Goal: Task Accomplishment & Management: Manage account settings

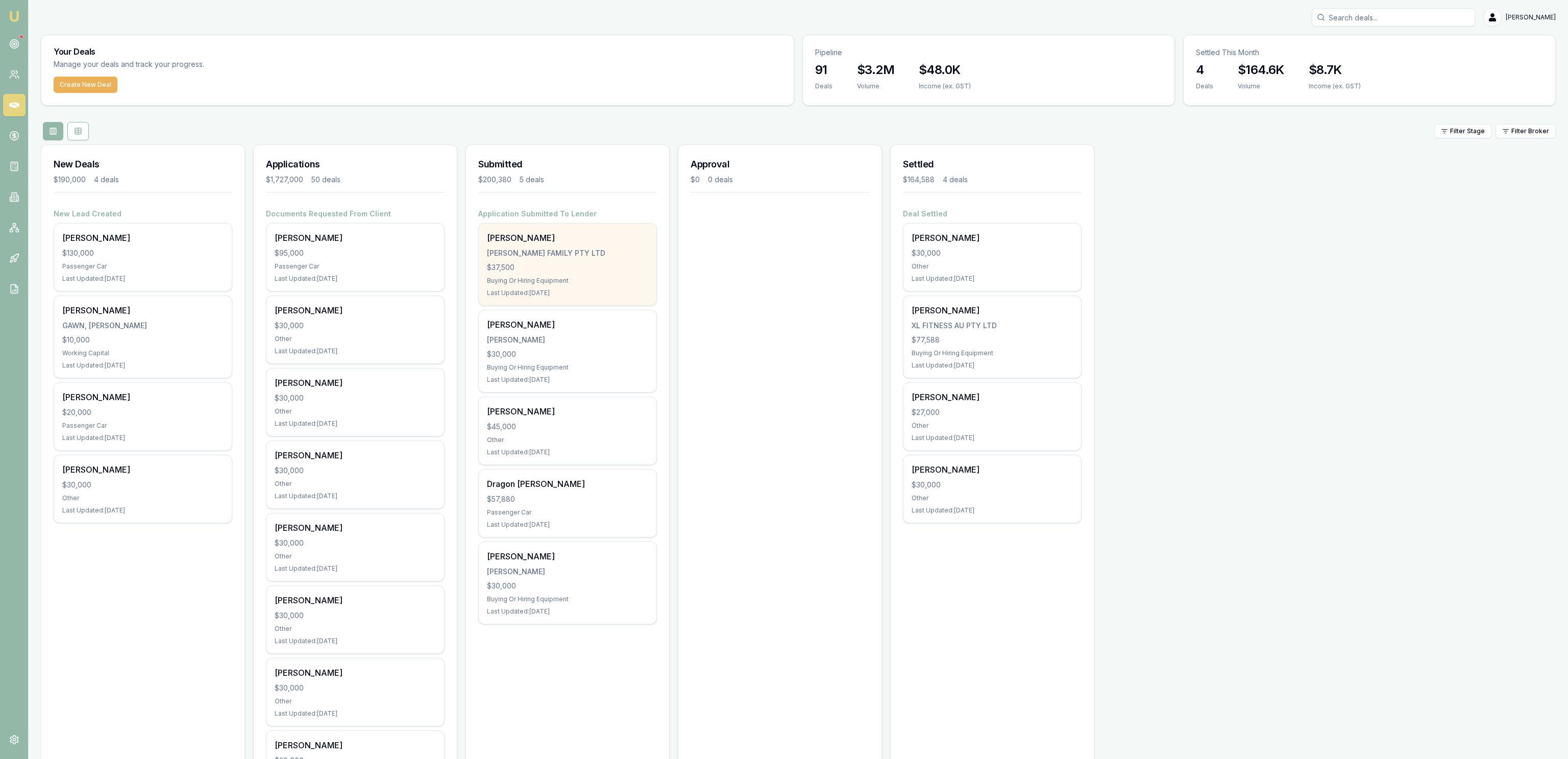
click at [587, 272] on div "$37,500" at bounding box center [567, 267] width 161 height 10
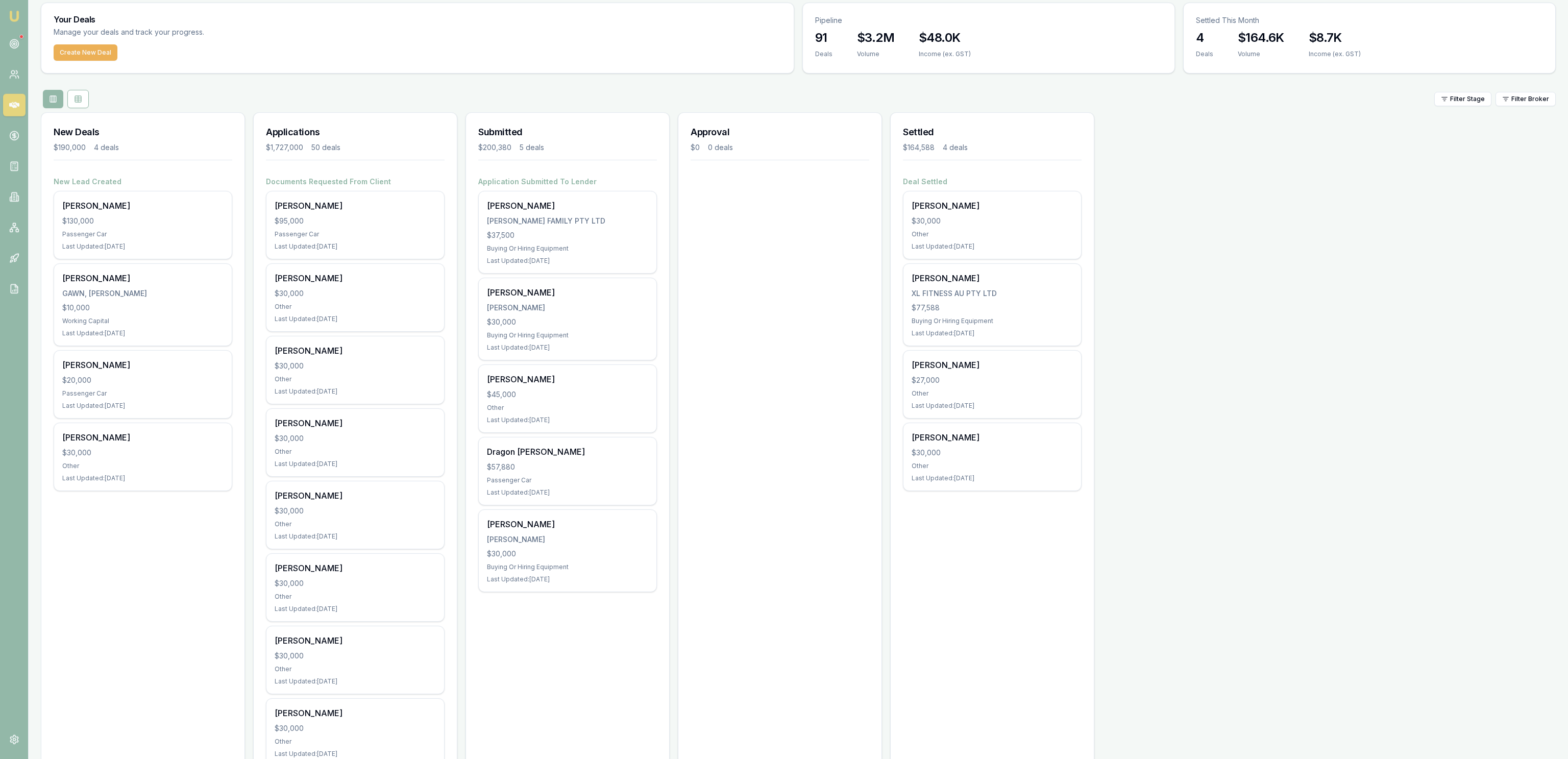
scroll to position [55, 0]
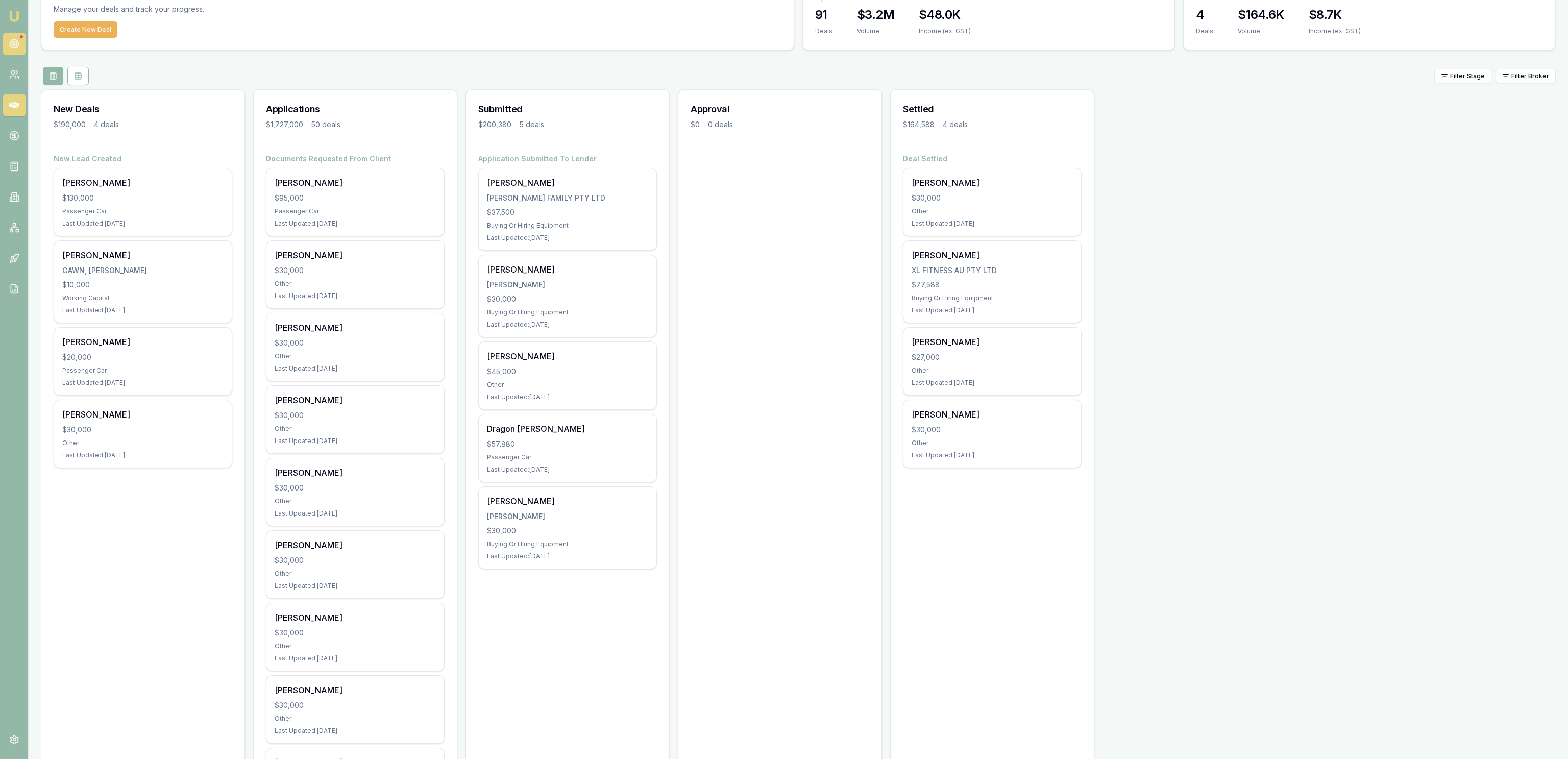
click at [16, 48] on circle at bounding box center [14, 44] width 9 height 9
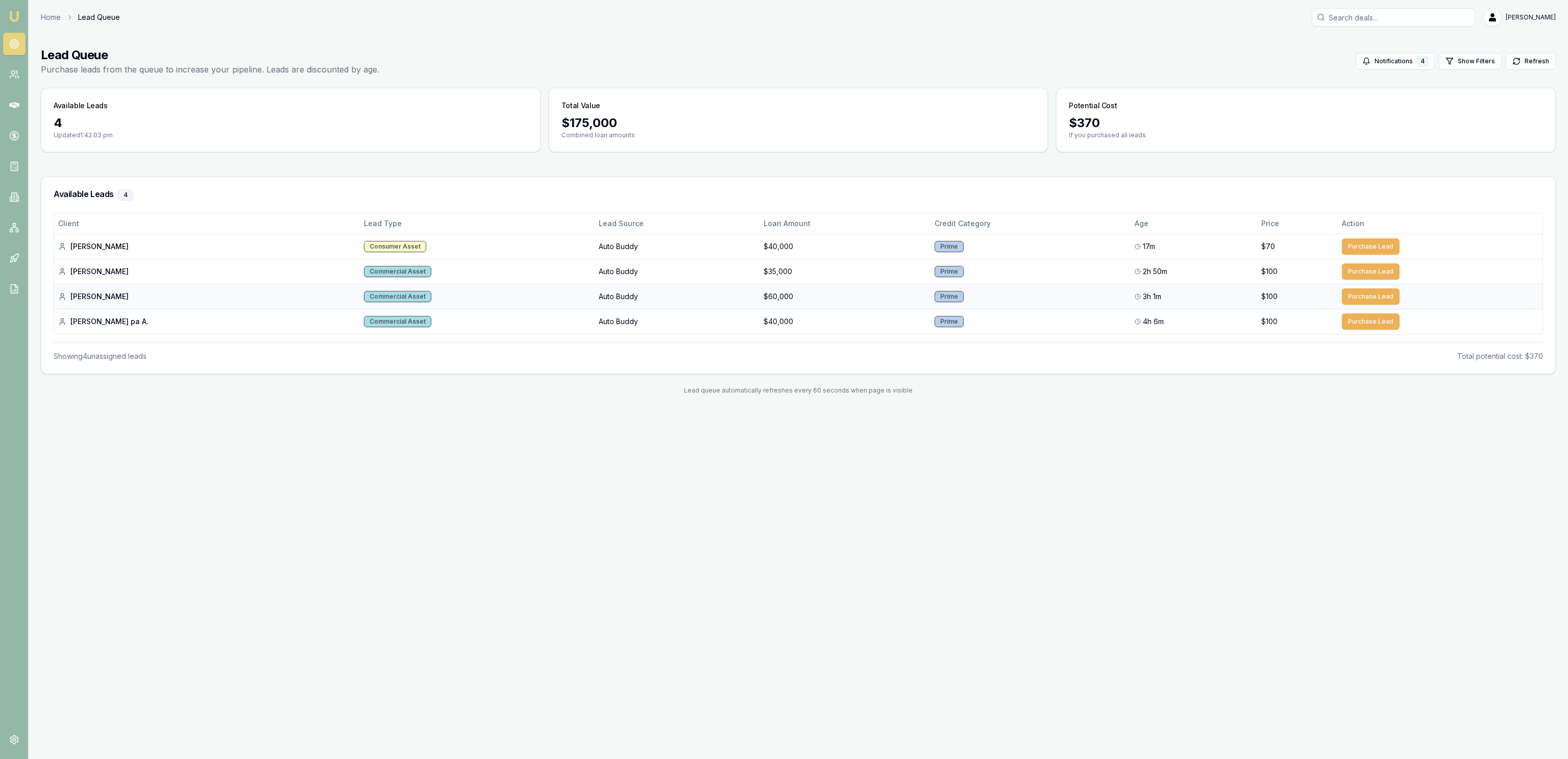
click at [595, 309] on td "Auto Buddy" at bounding box center [677, 296] width 165 height 25
click at [1367, 298] on button "Purchase Lead" at bounding box center [1371, 296] width 58 height 16
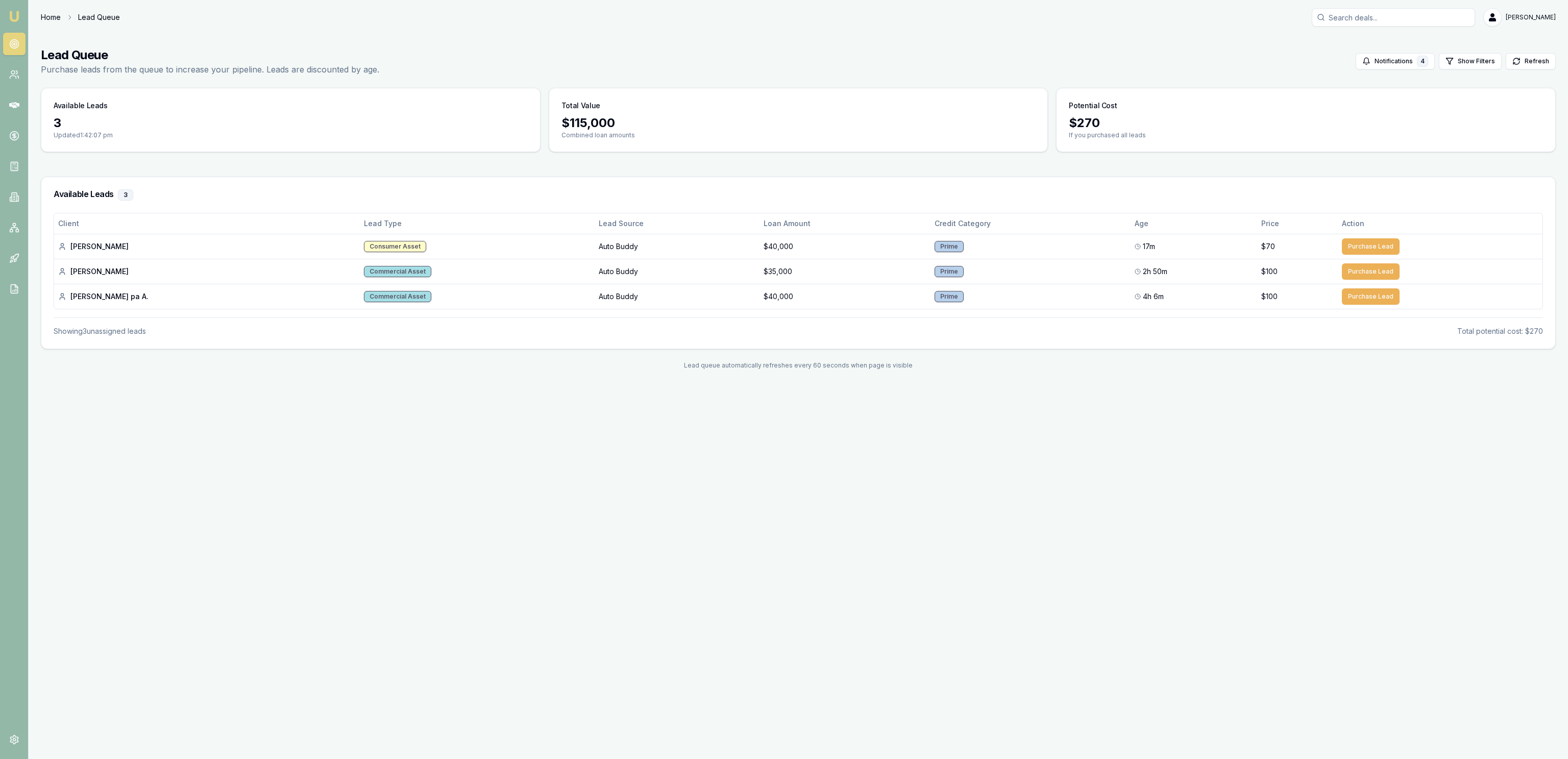
click at [60, 21] on link "Home" at bounding box center [51, 17] width 20 height 10
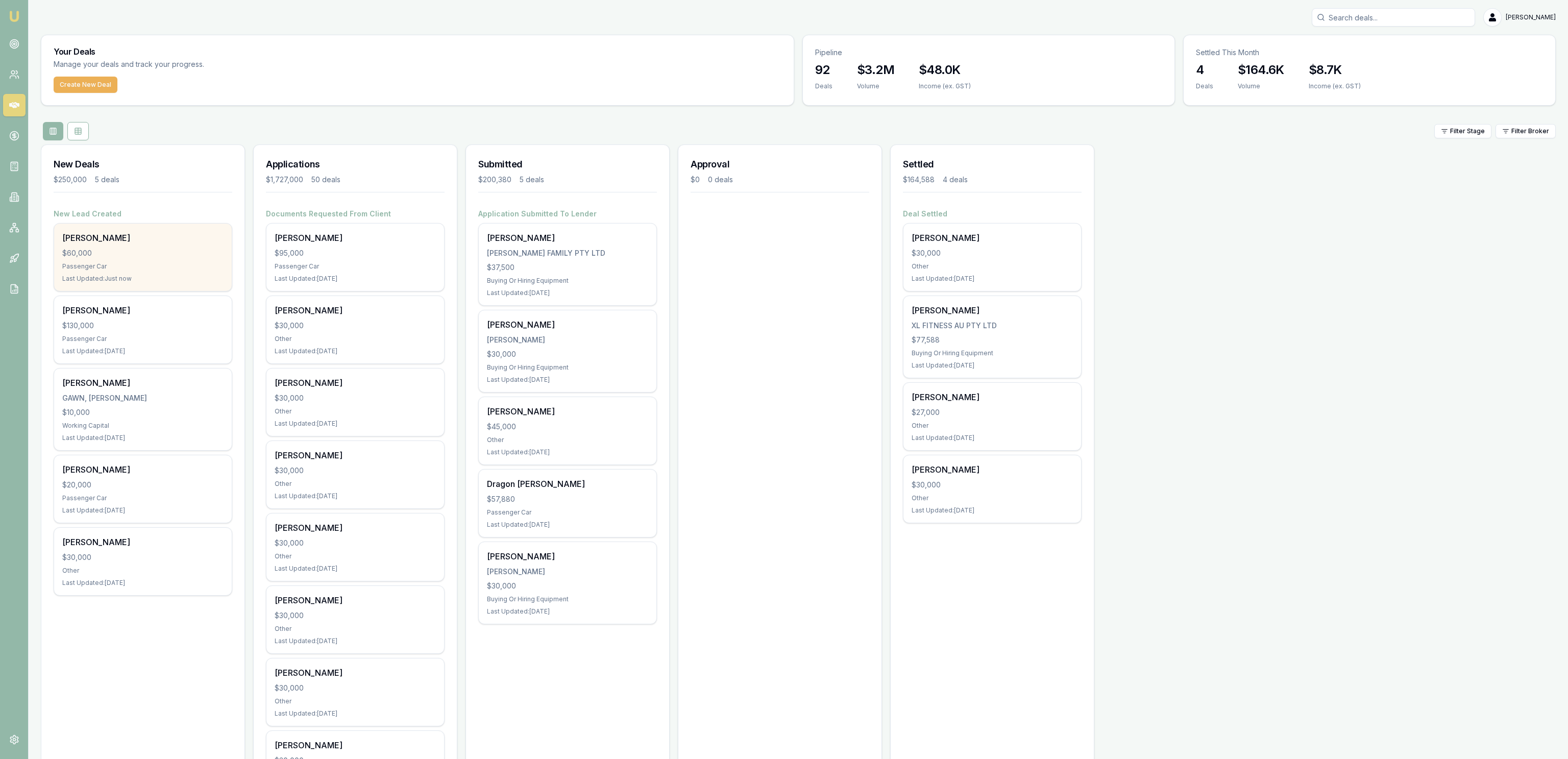
click at [163, 248] on div "Elizabeth Stokely $60,000 Passenger Car Last Updated: Just now" at bounding box center [143, 257] width 178 height 68
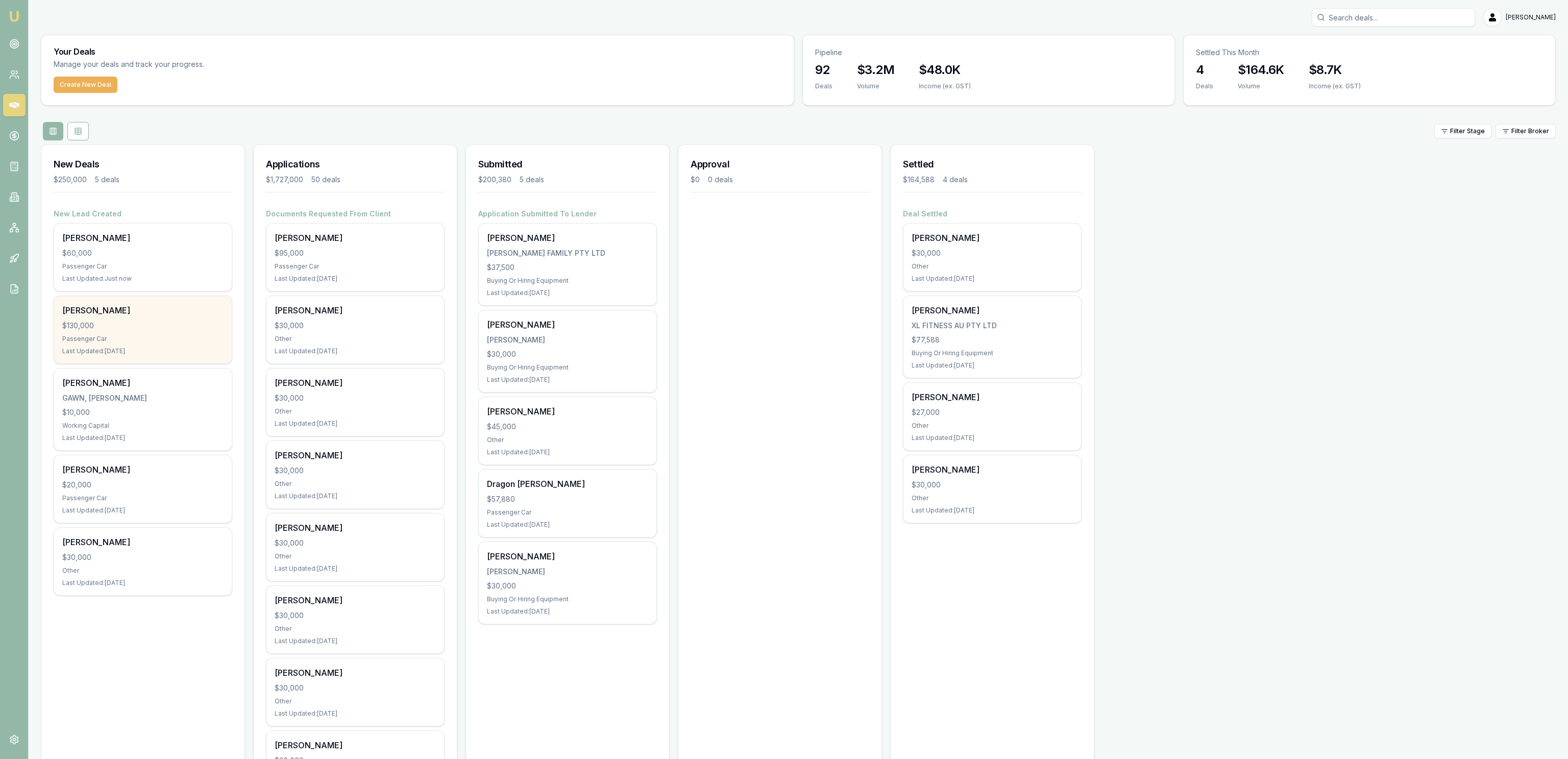
click at [144, 298] on div "Doug Bennie $130,000 Passenger Car Last Updated: 12 days ago" at bounding box center [143, 329] width 178 height 68
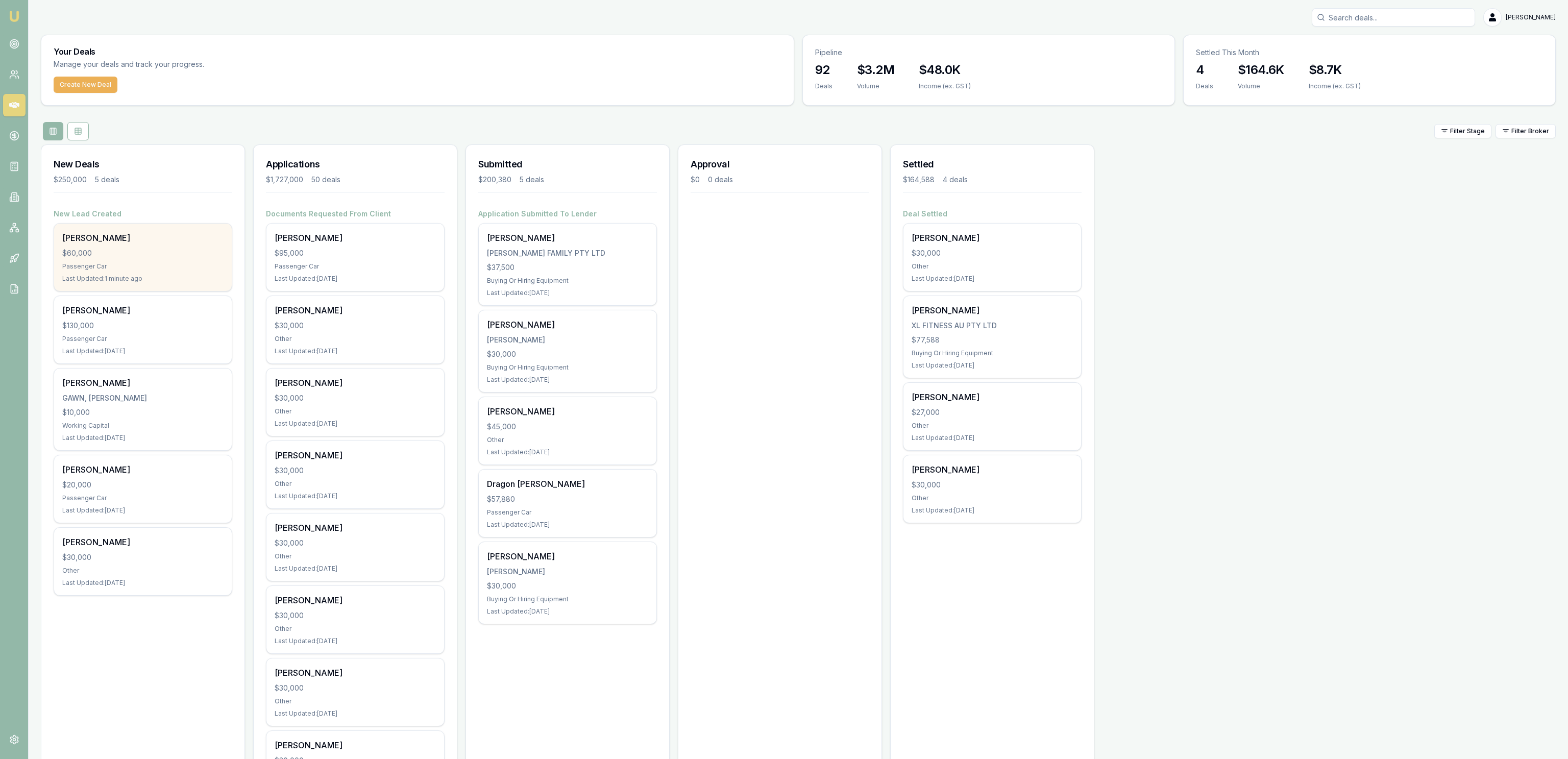
click at [163, 233] on div "Elizabeth Stokely" at bounding box center [142, 238] width 161 height 12
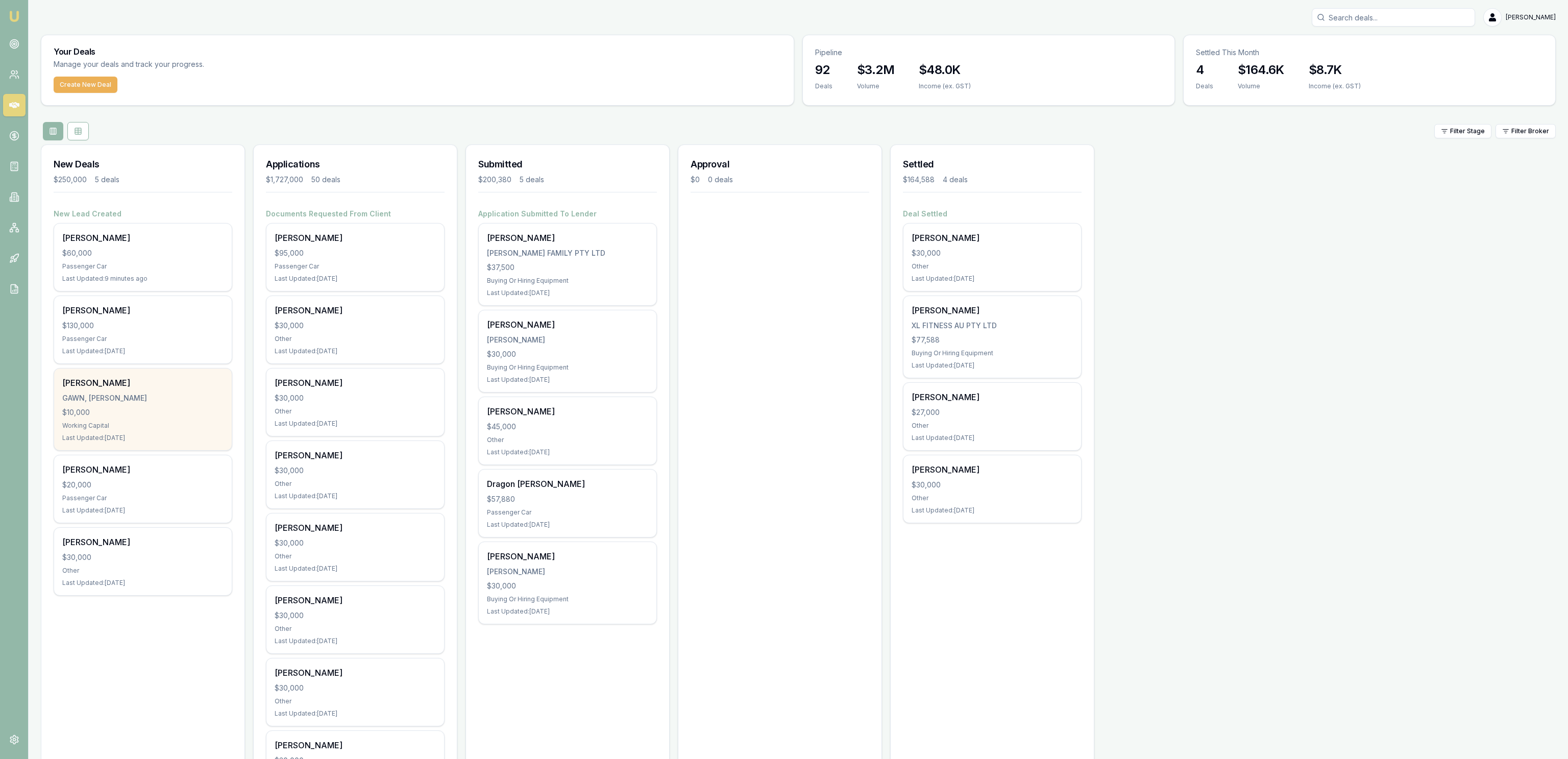
click at [184, 411] on div "$10,000" at bounding box center [142, 412] width 161 height 10
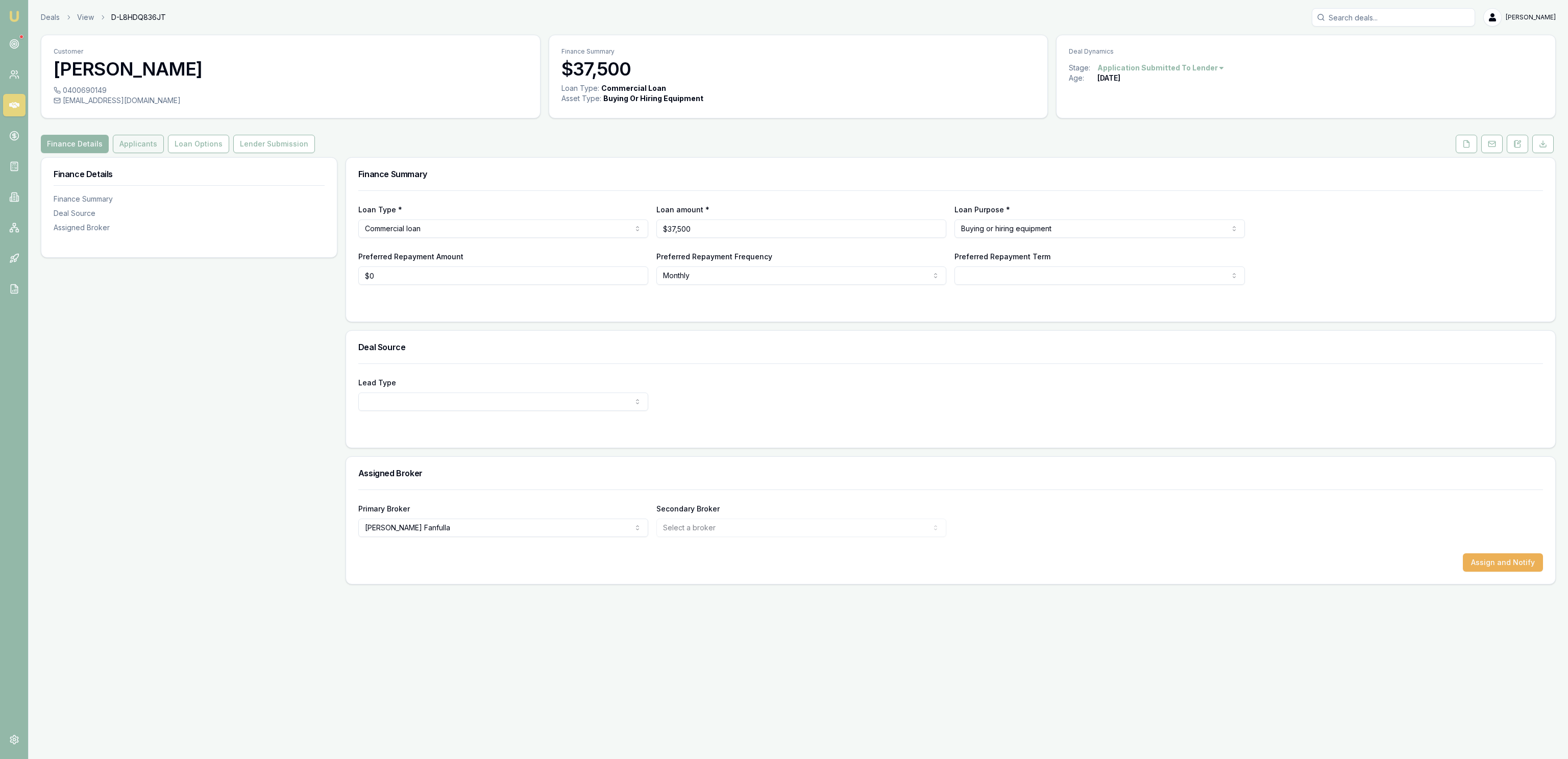
click at [154, 147] on button "Applicants" at bounding box center [138, 144] width 51 height 18
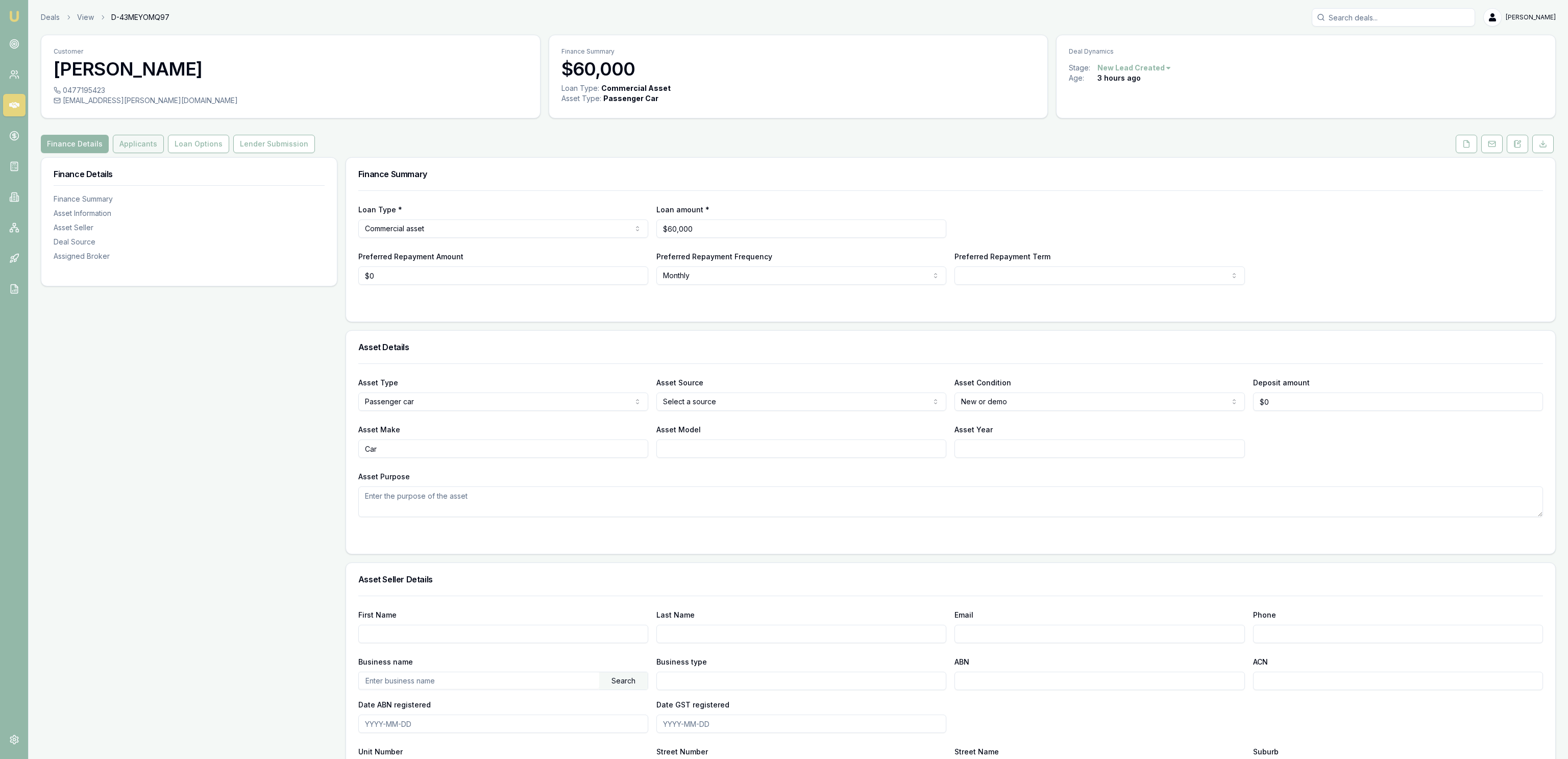
click at [125, 147] on button "Applicants" at bounding box center [138, 144] width 51 height 18
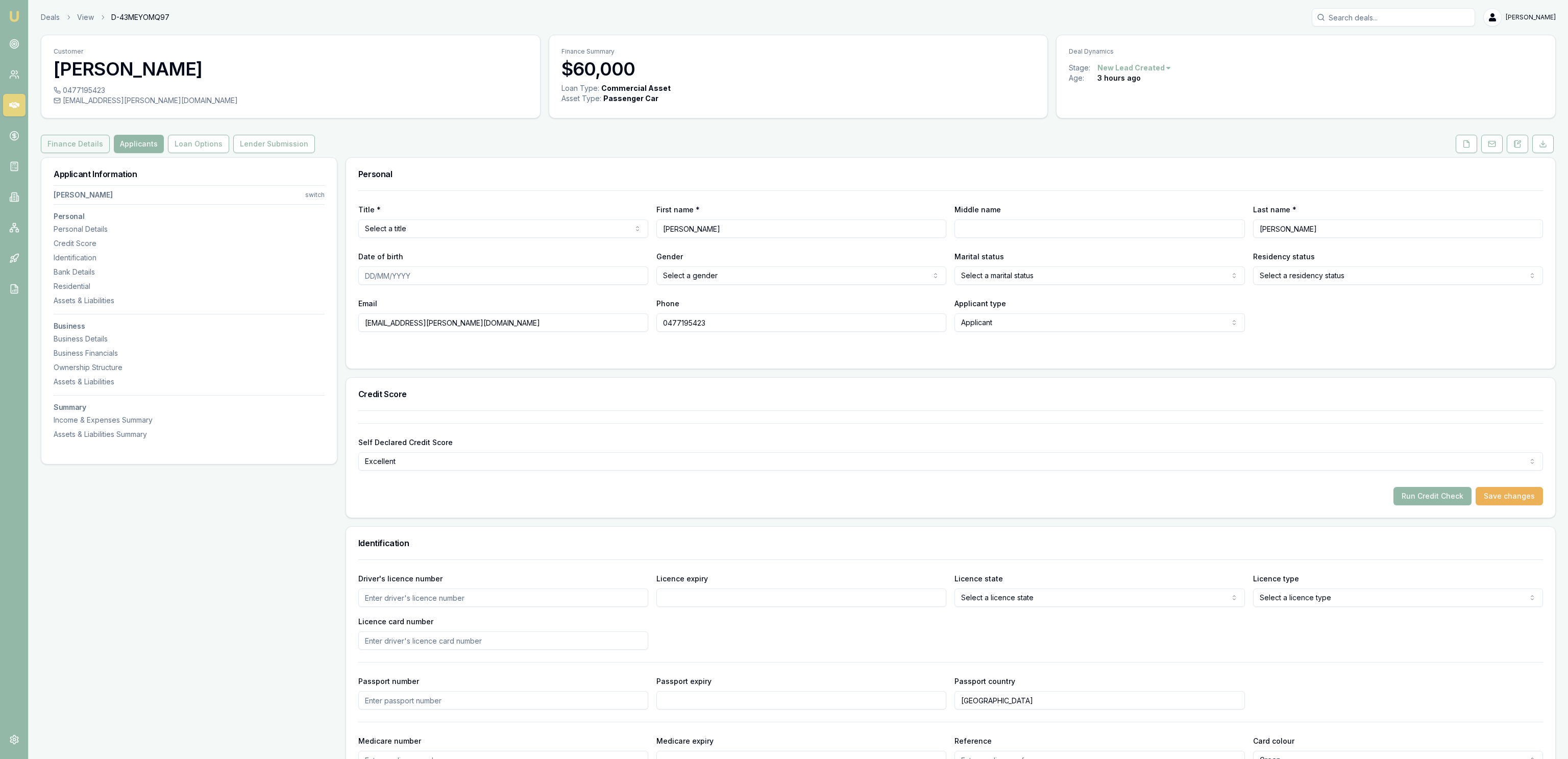
click at [49, 144] on button "Finance Details" at bounding box center [75, 144] width 69 height 18
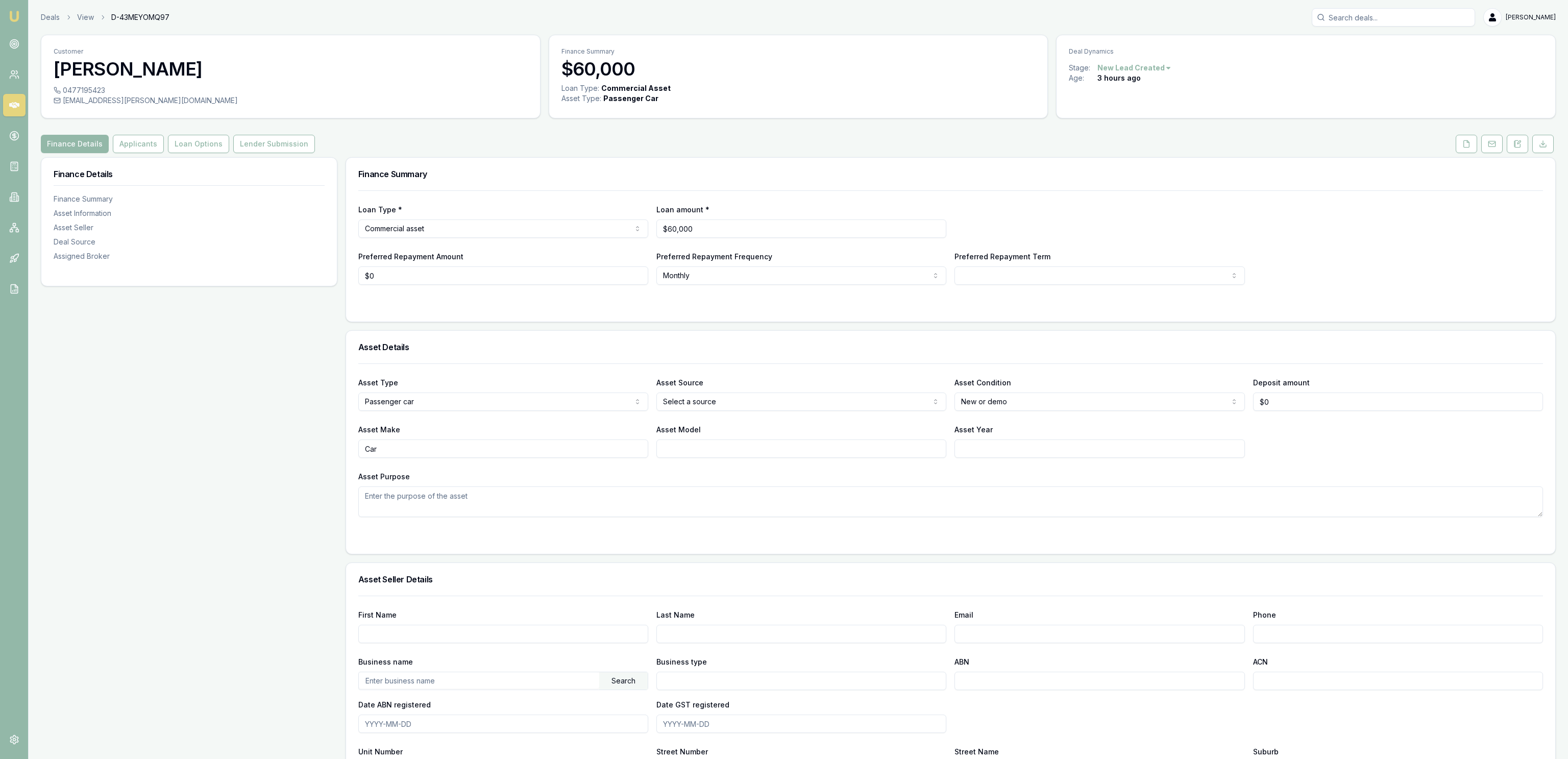
click at [119, 135] on div "Customer [PERSON_NAME] 0477195423 [EMAIL_ADDRESS][PERSON_NAME][DOMAIN_NAME] Fin…" at bounding box center [798, 568] width 1515 height 1068
click at [116, 143] on button "Applicants" at bounding box center [138, 144] width 51 height 18
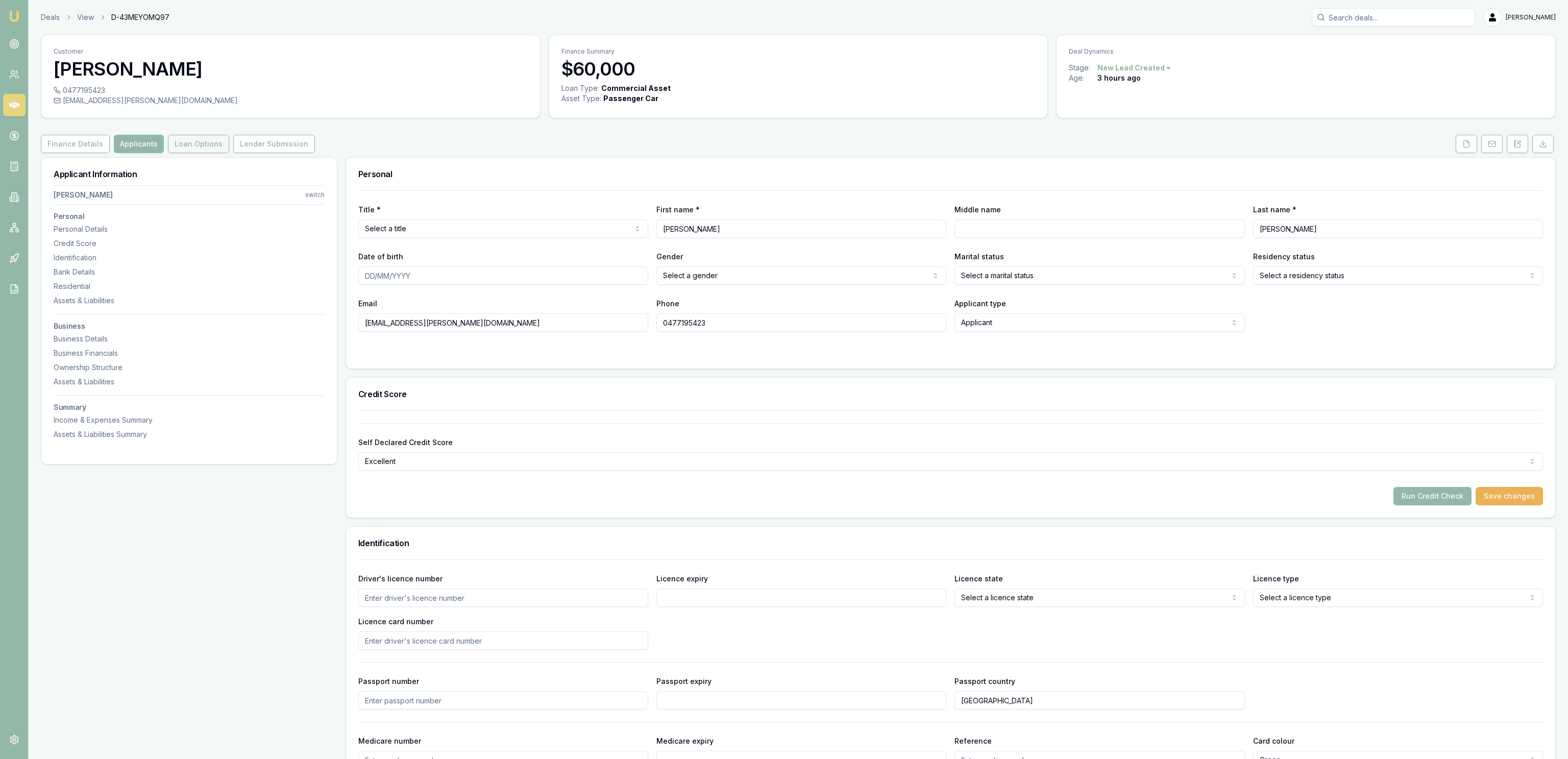
click at [206, 139] on button "Loan Options" at bounding box center [198, 144] width 61 height 18
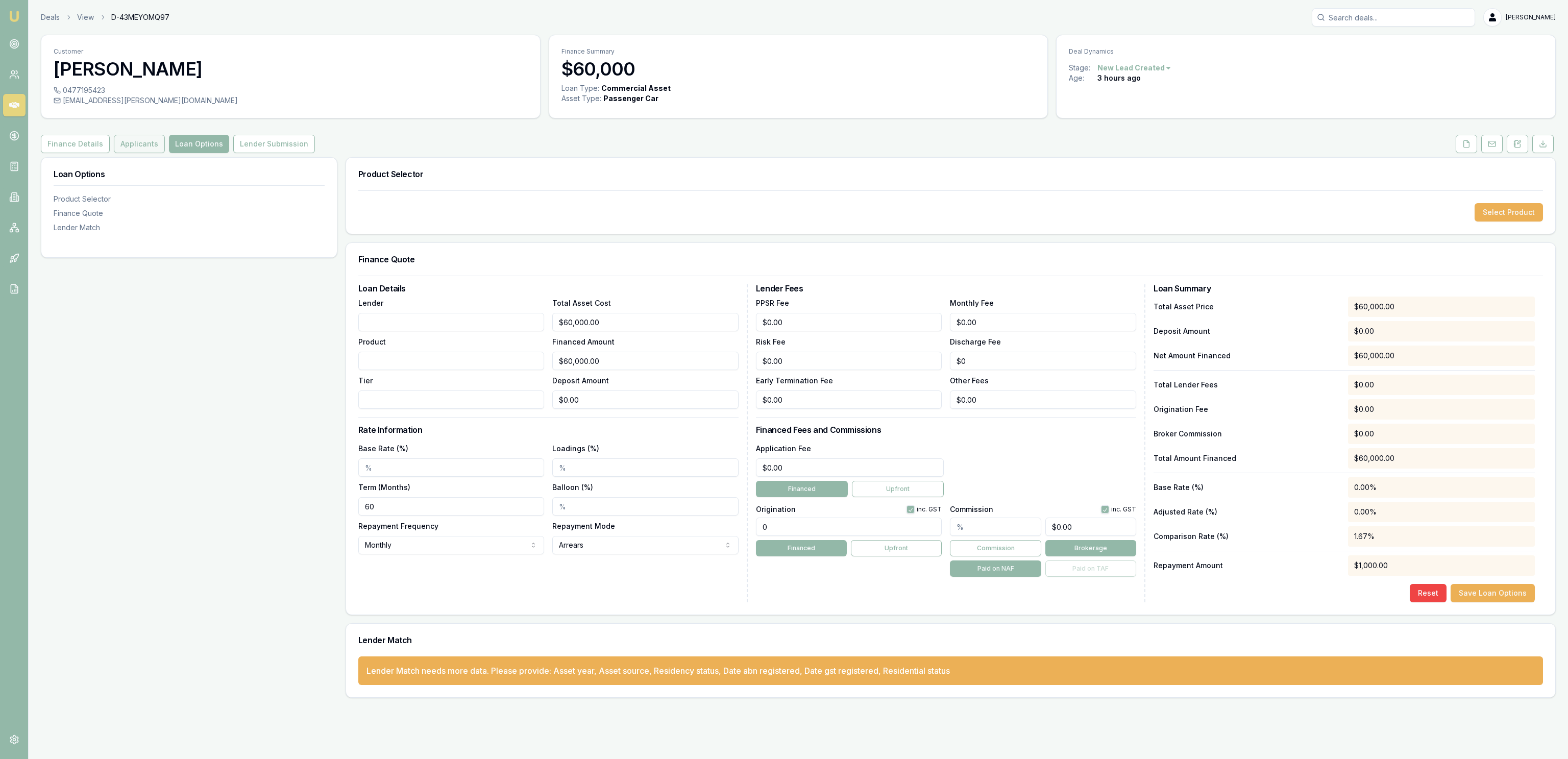
click at [131, 144] on button "Applicants" at bounding box center [139, 144] width 51 height 18
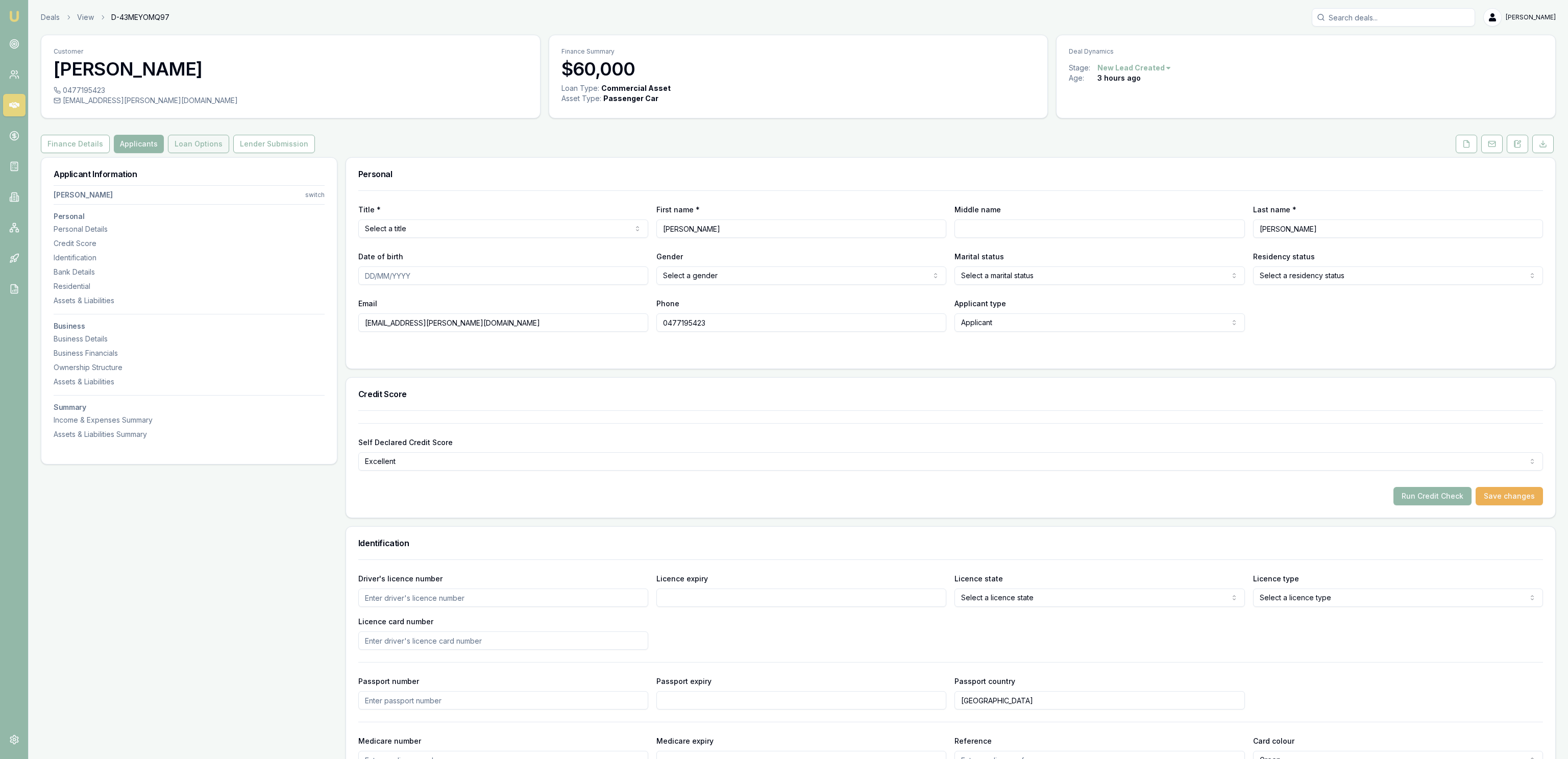
click at [200, 144] on button "Loan Options" at bounding box center [198, 144] width 61 height 18
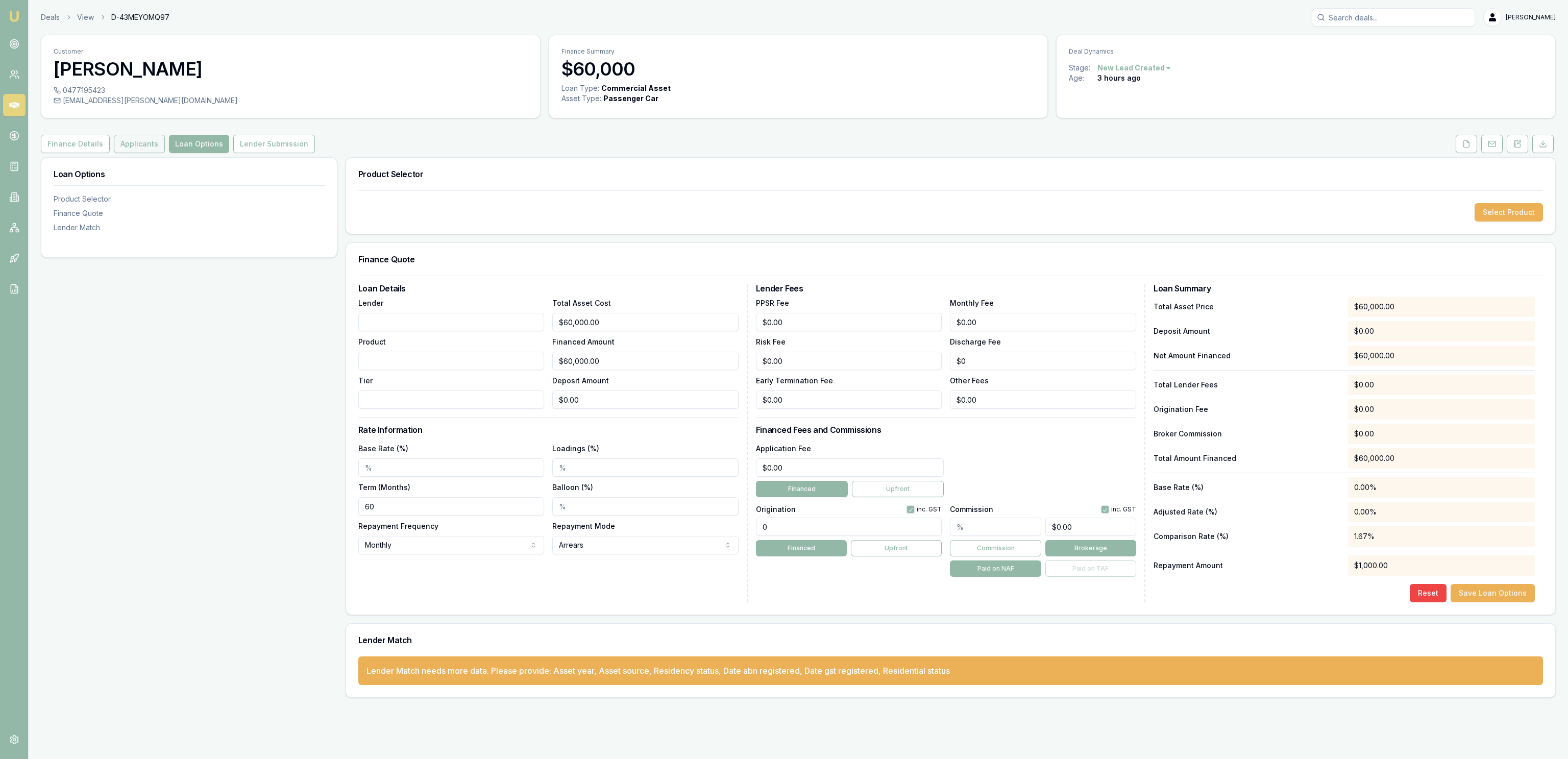
click at [144, 150] on button "Applicants" at bounding box center [139, 144] width 51 height 18
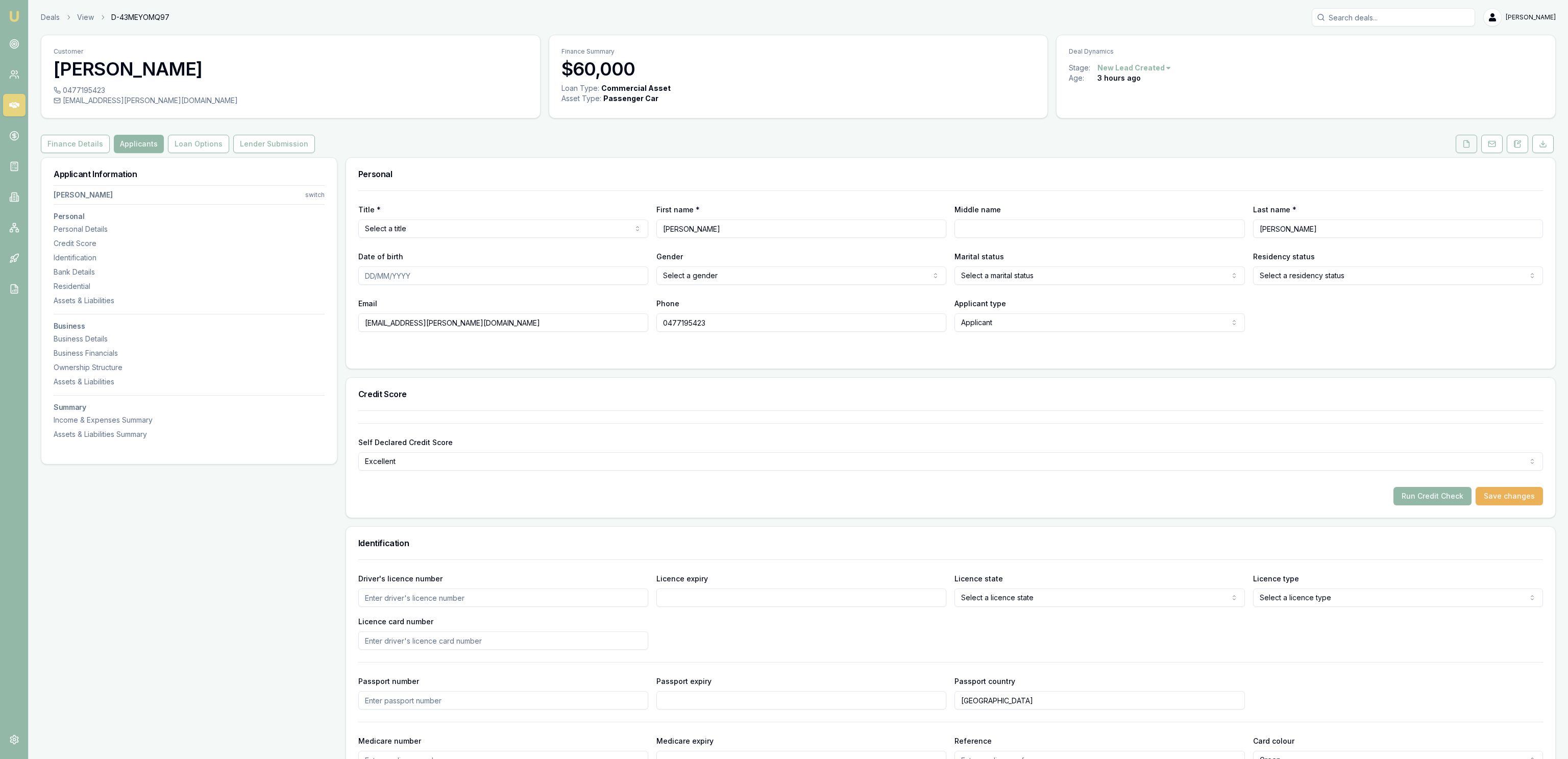
click at [1463, 138] on button at bounding box center [1466, 144] width 21 height 18
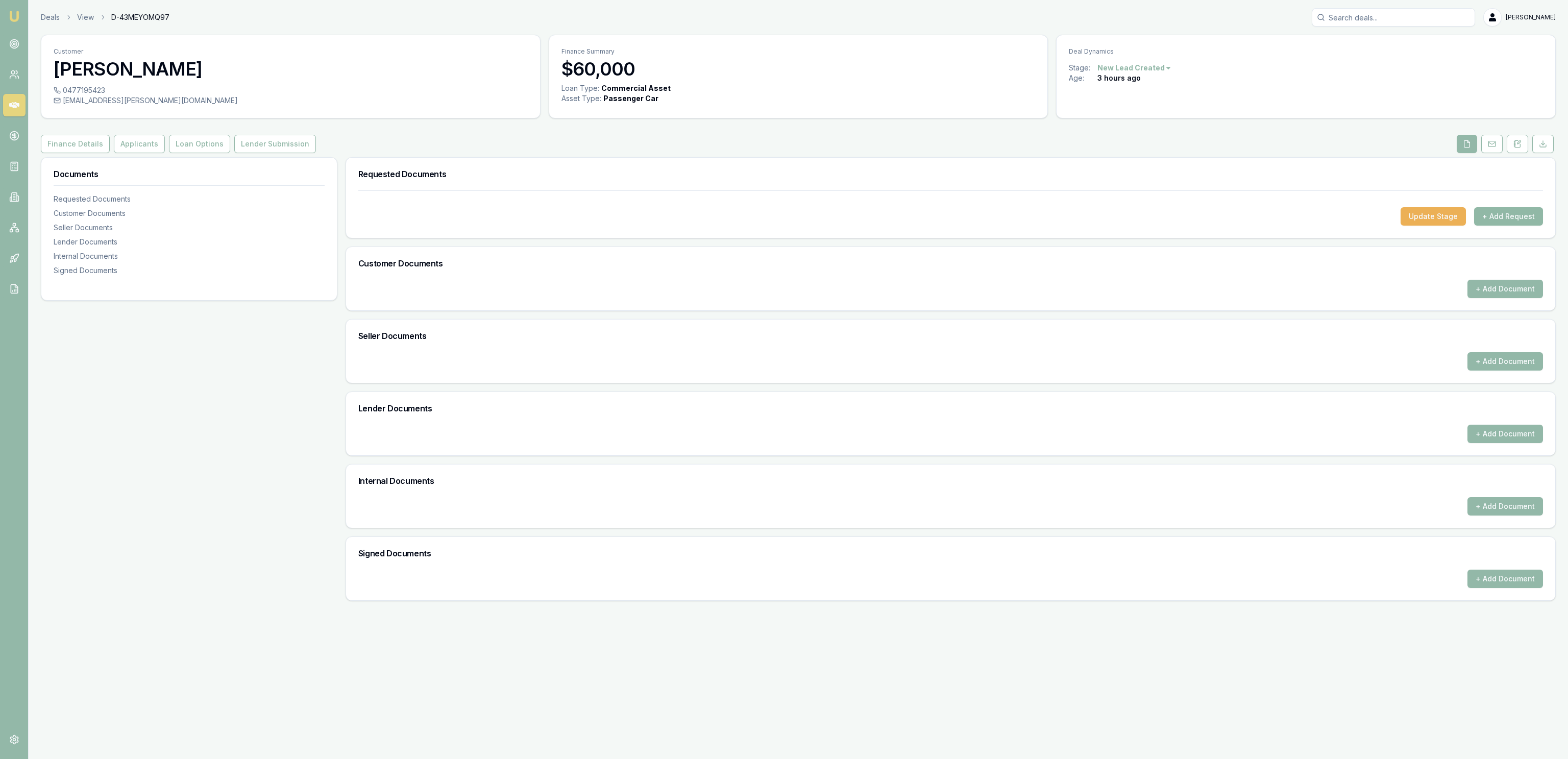
click at [1499, 214] on button "+ Add Request" at bounding box center [1508, 216] width 69 height 18
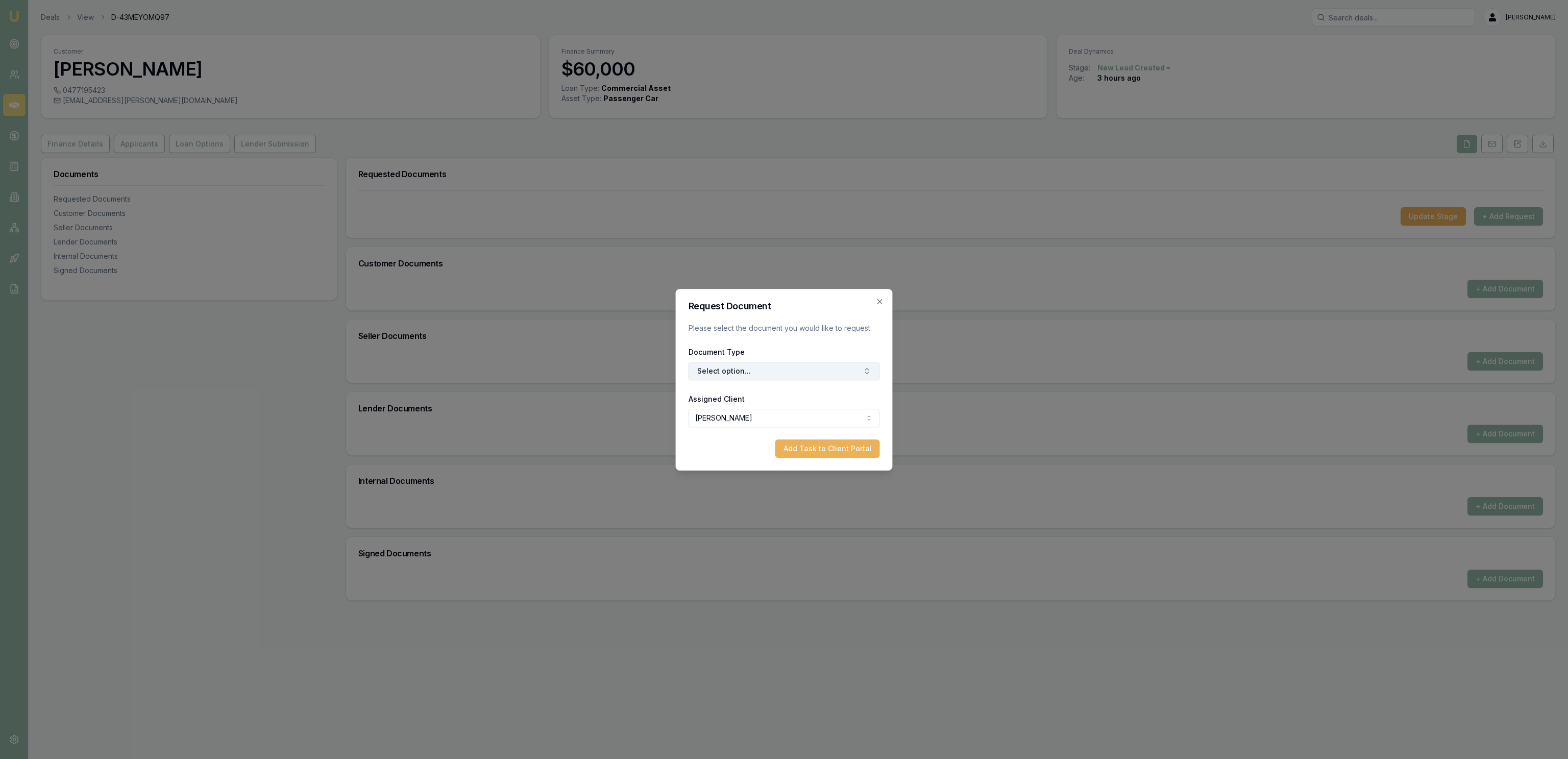
click at [836, 369] on button "Select option..." at bounding box center [784, 371] width 191 height 18
drag, startPoint x: 794, startPoint y: 402, endPoint x: 789, endPoint y: 395, distance: 8.6
click at [793, 402] on input "text" at bounding box center [789, 393] width 128 height 21
click at [813, 417] on div "Privacy Consent" at bounding box center [783, 414] width 149 height 16
click at [855, 451] on button "Add Task to Client Portal" at bounding box center [828, 449] width 105 height 18
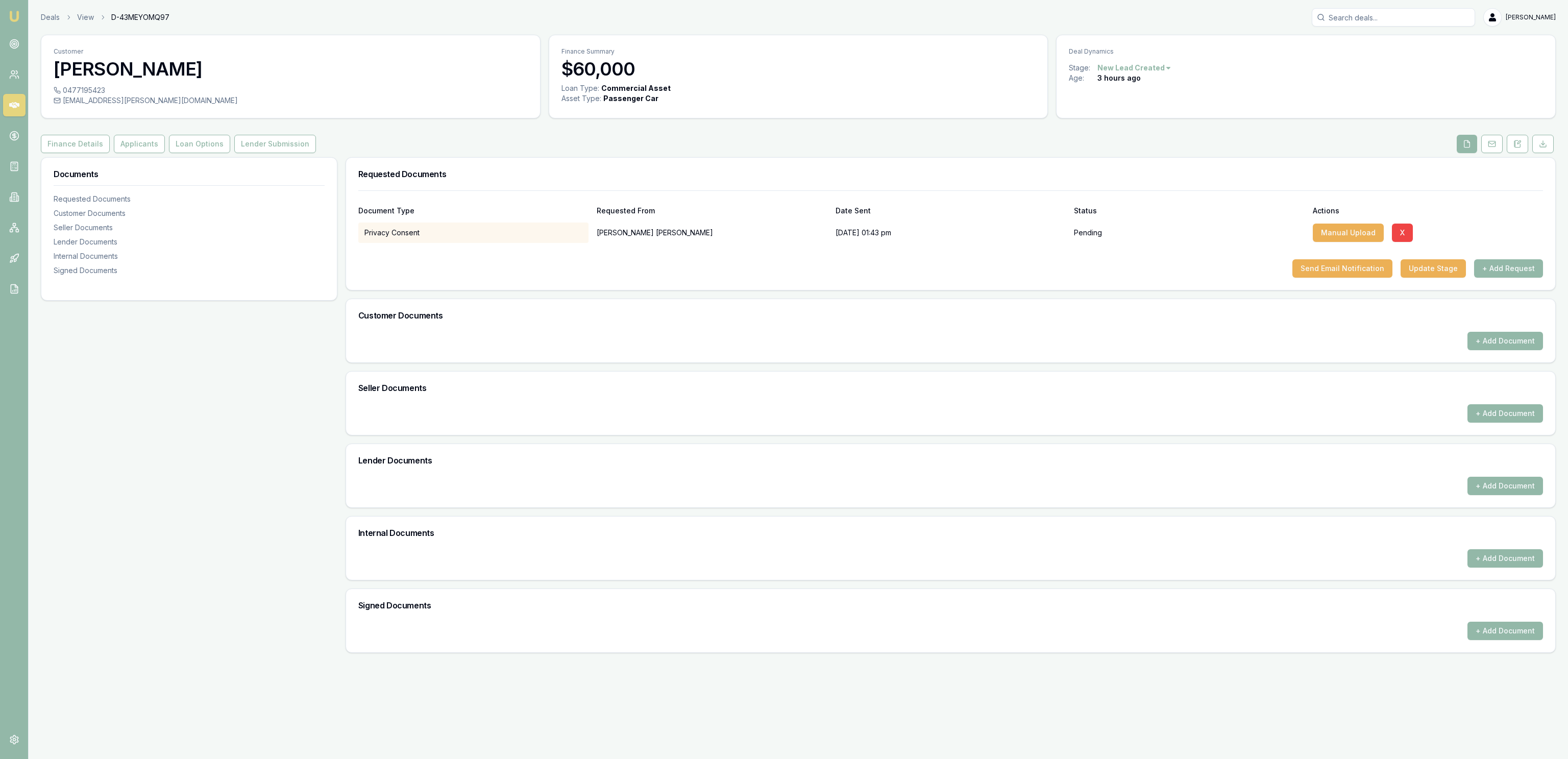
drag, startPoint x: 1519, startPoint y: 275, endPoint x: 1522, endPoint y: 270, distance: 5.8
click at [1522, 270] on button "+ Add Request" at bounding box center [1508, 268] width 69 height 18
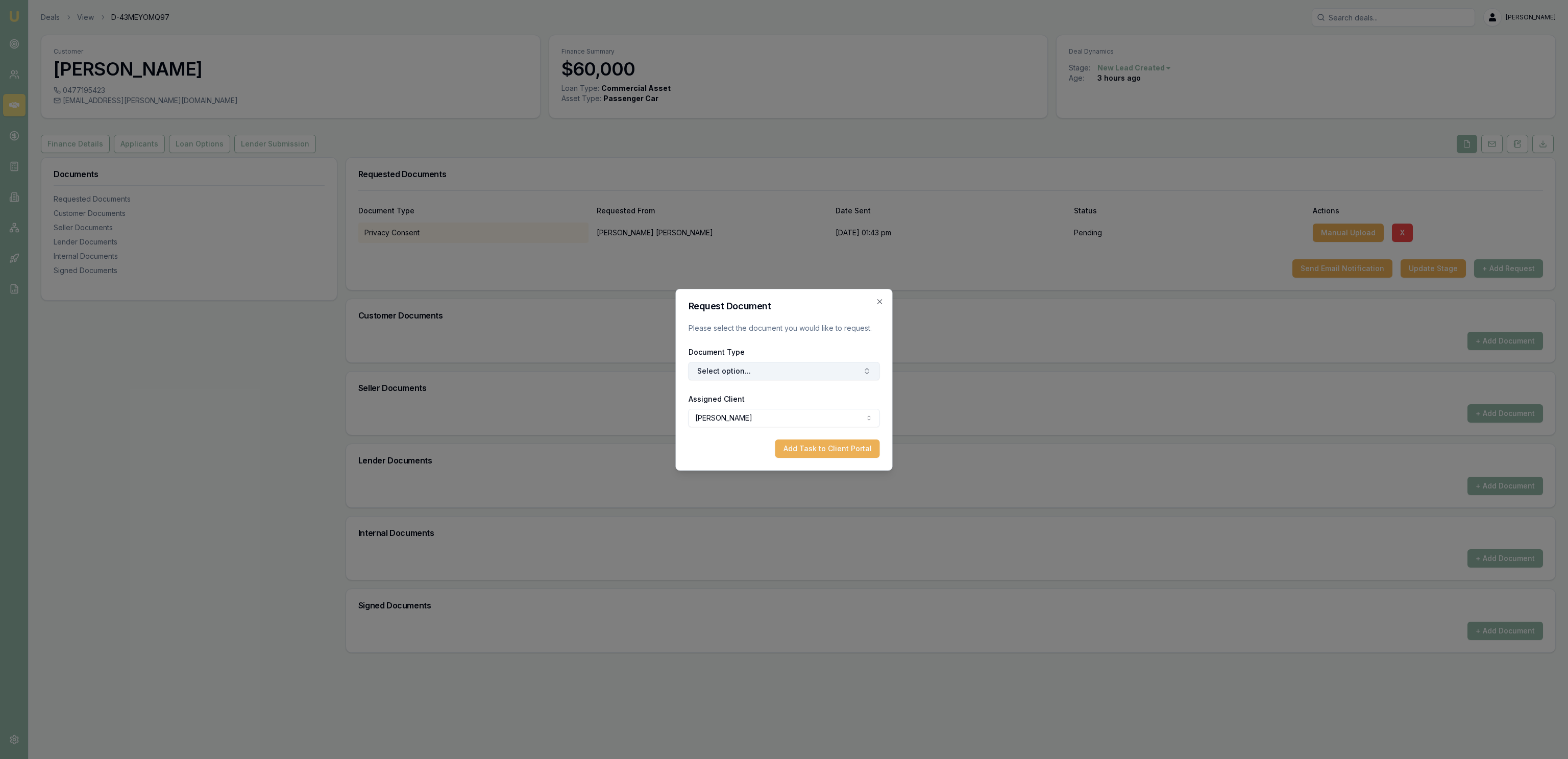
click at [827, 368] on button "Select option..." at bounding box center [784, 371] width 191 height 18
type input "front"
click at [814, 414] on div "Front of Drivers Licence" at bounding box center [789, 414] width 128 height 16
click at [816, 447] on button "Add Task to Client Portal" at bounding box center [828, 449] width 105 height 18
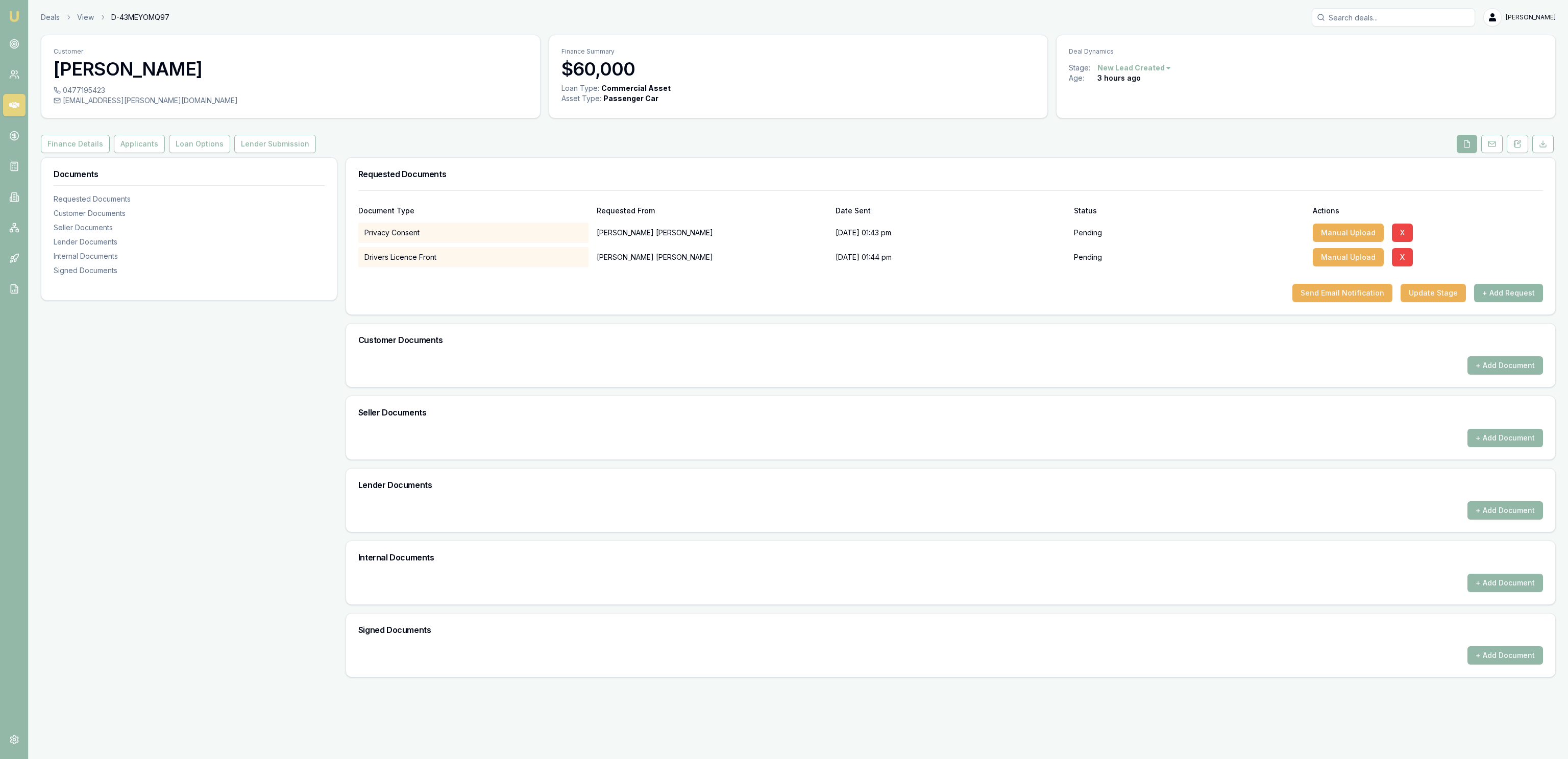
click at [1488, 295] on button "+ Add Request" at bounding box center [1508, 293] width 69 height 18
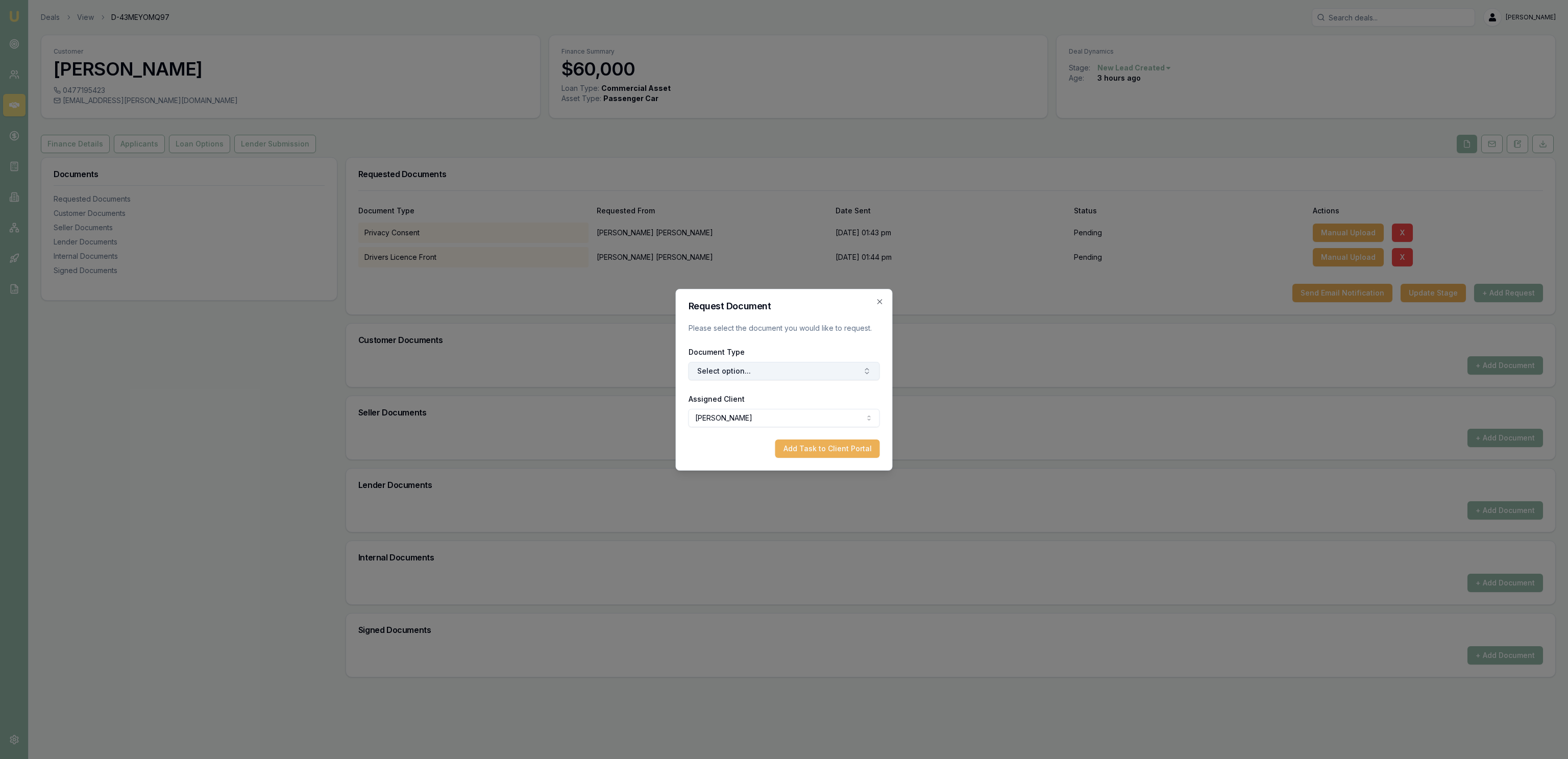
click at [744, 368] on button "Select option..." at bounding box center [784, 371] width 191 height 18
type input "back"
click at [766, 410] on div "Back of Drivers Licence" at bounding box center [789, 414] width 128 height 16
click at [811, 447] on button "Add Task to Client Portal" at bounding box center [828, 449] width 105 height 18
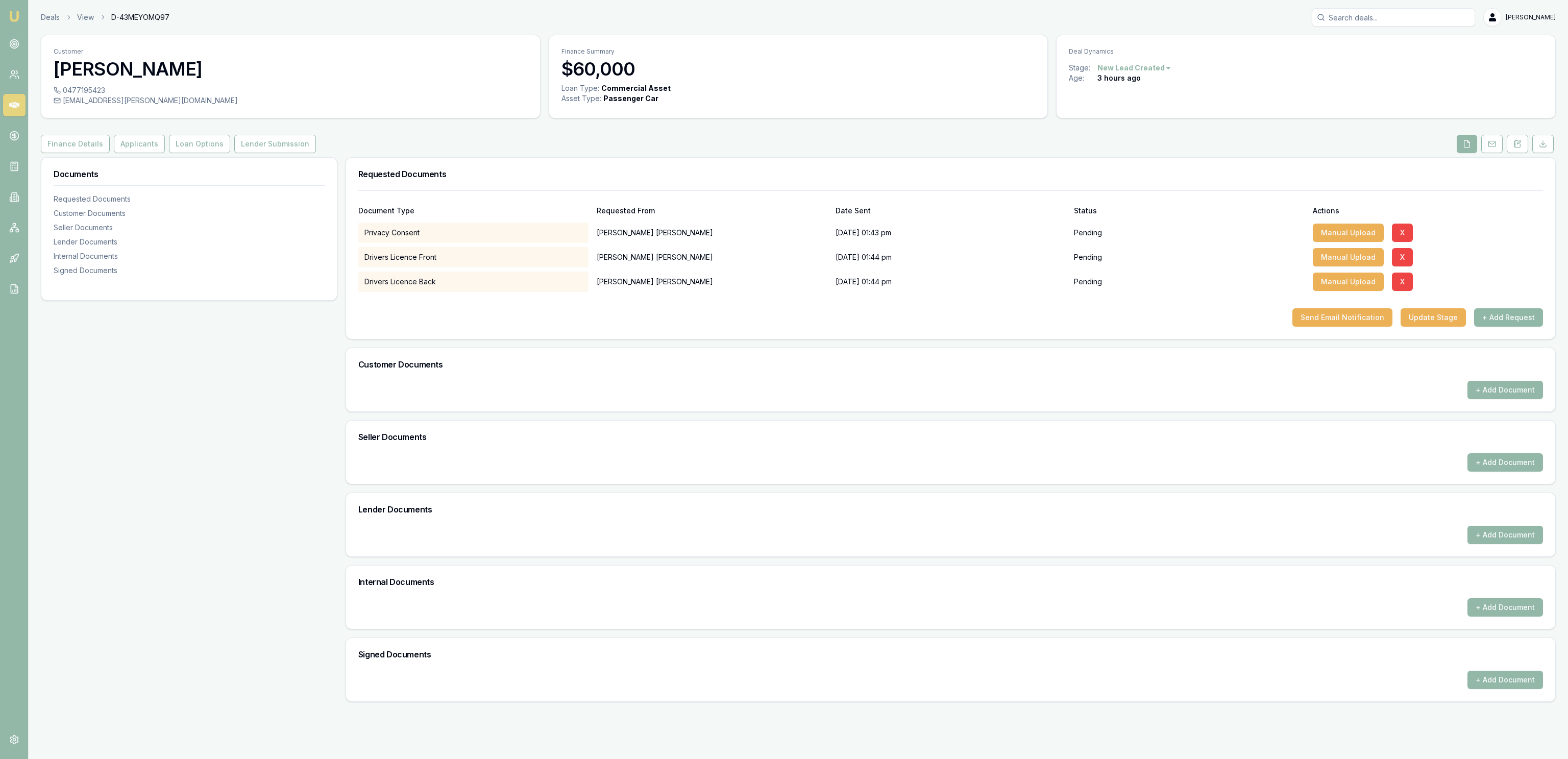
click at [1489, 318] on button "+ Add Request" at bounding box center [1508, 317] width 69 height 18
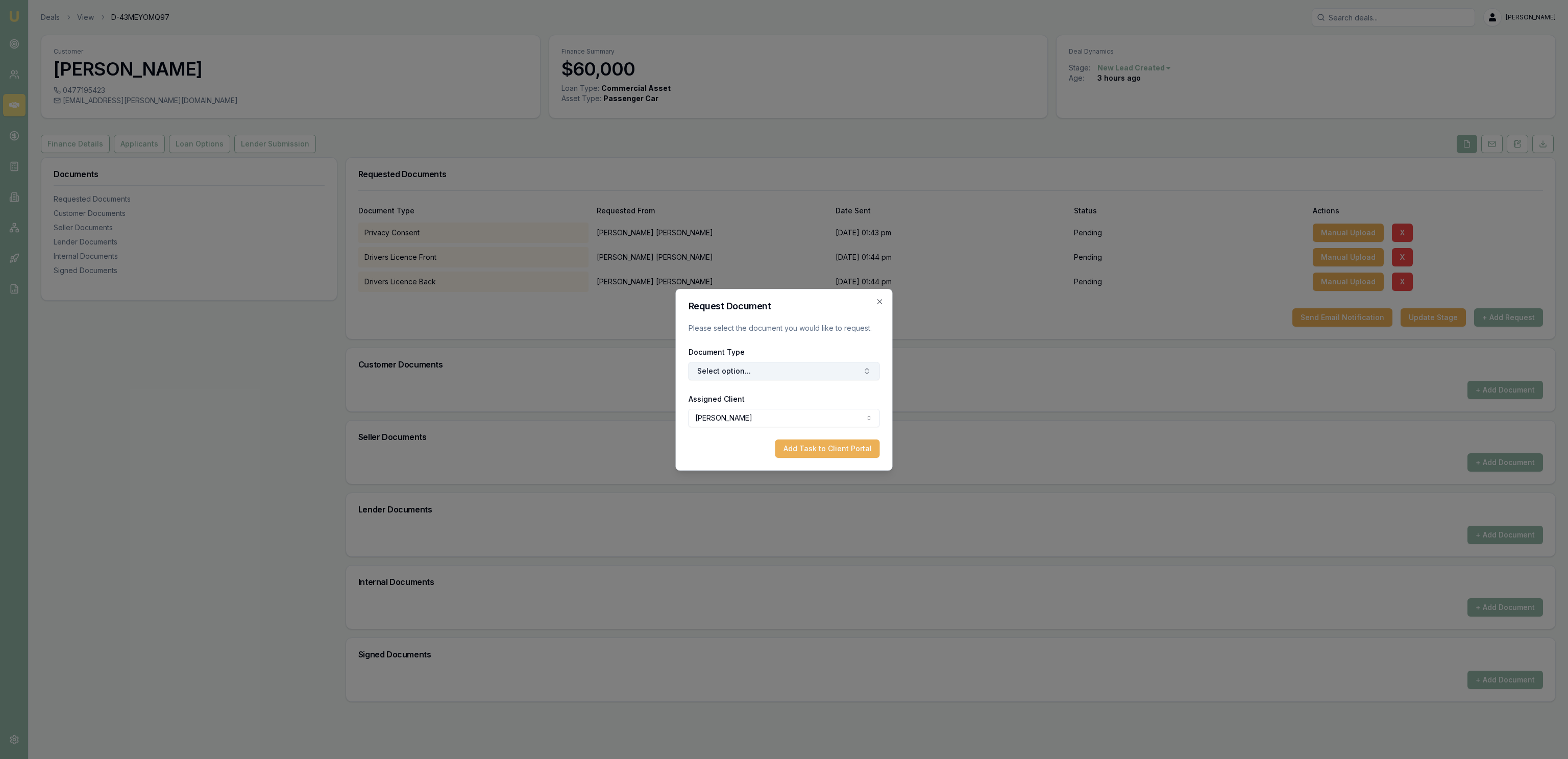
click at [745, 369] on button "Select option..." at bounding box center [784, 371] width 191 height 18
type input "medic"
click at [772, 413] on div "Medicare Card" at bounding box center [789, 414] width 128 height 16
click at [821, 442] on button "Add Task to Client Portal" at bounding box center [828, 449] width 105 height 18
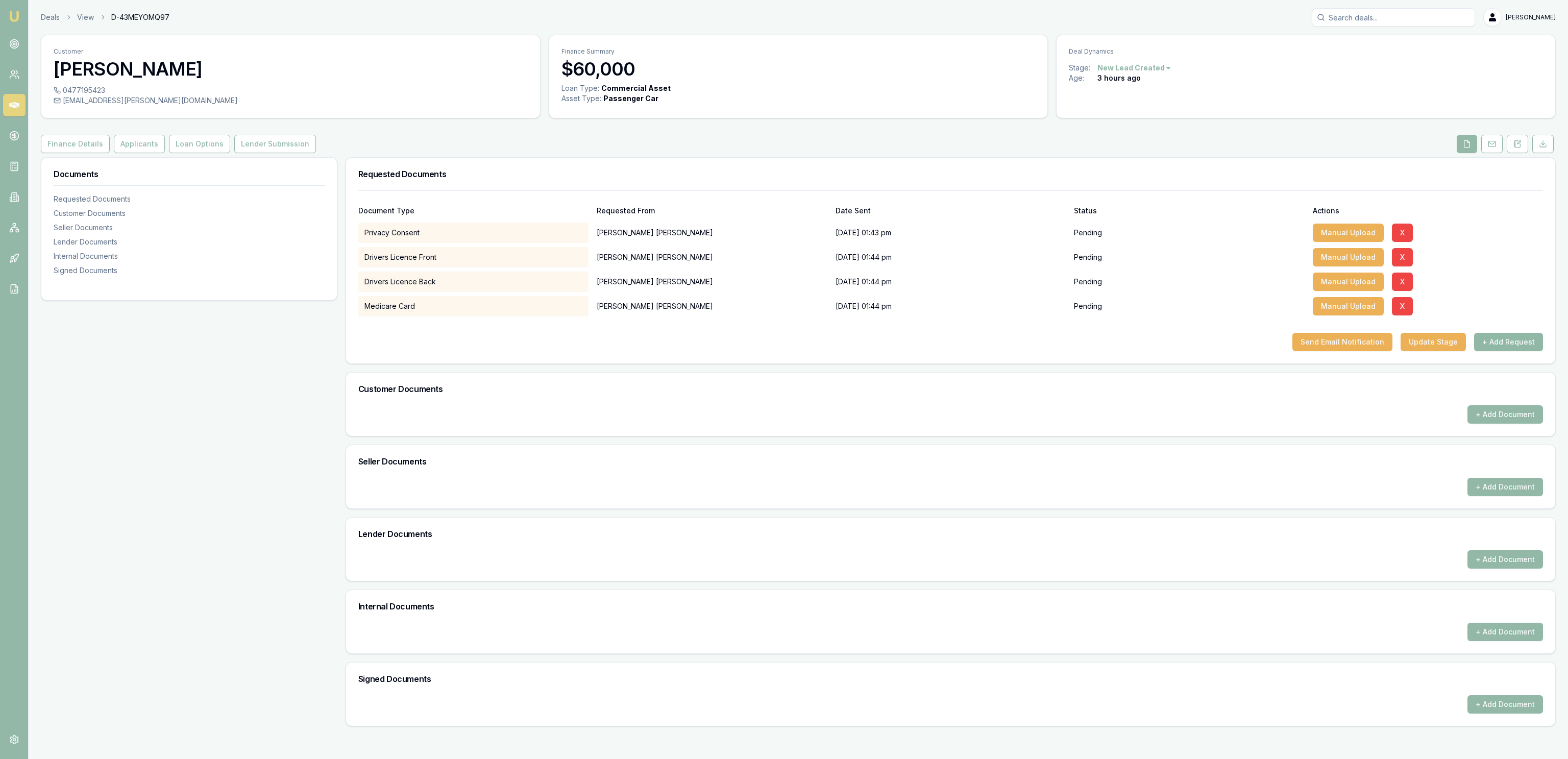
click at [1489, 349] on button "+ Add Request" at bounding box center [1508, 342] width 69 height 18
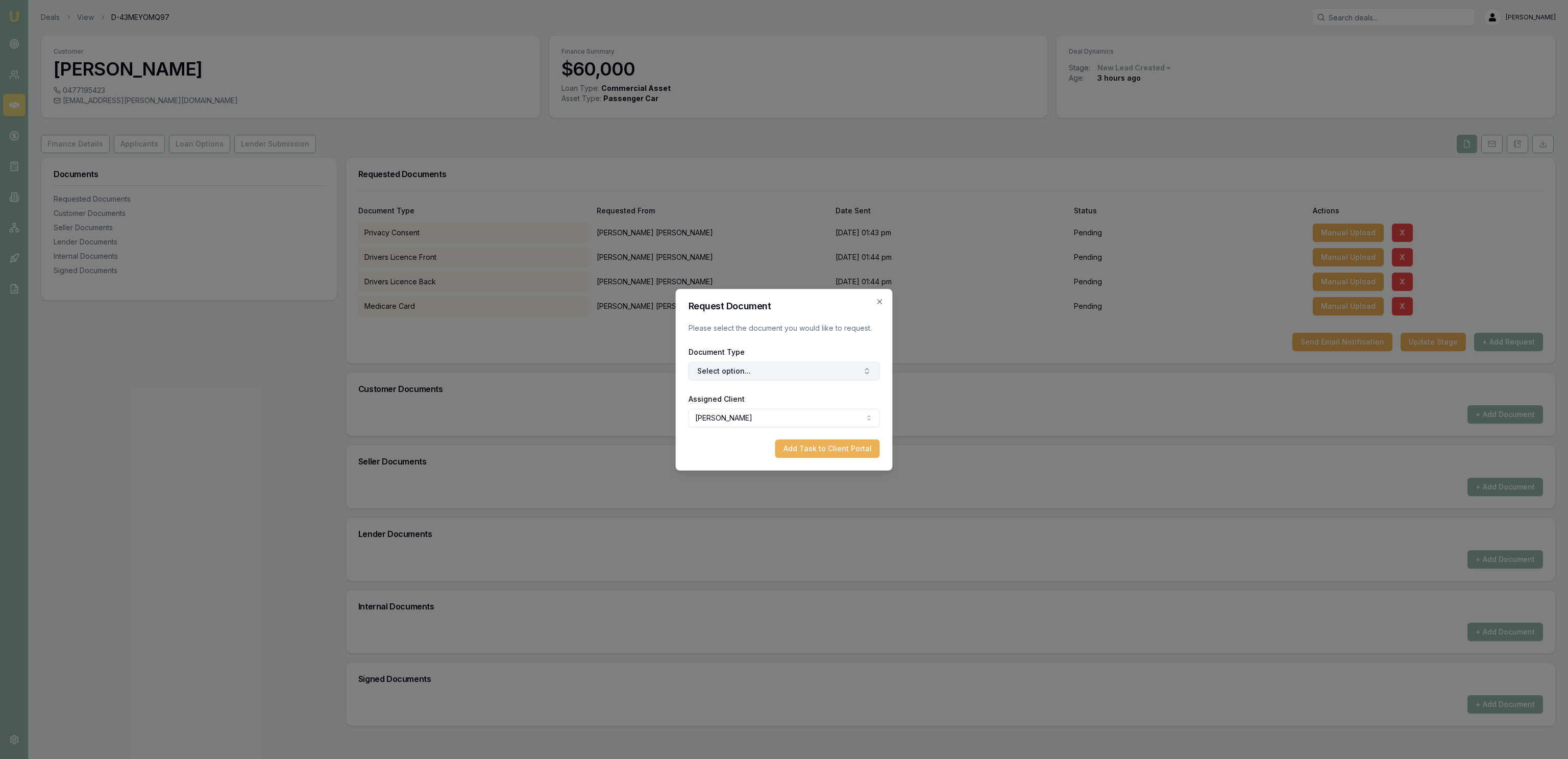
click at [760, 371] on button "Select option..." at bounding box center [784, 371] width 191 height 18
click at [877, 301] on icon "button" at bounding box center [880, 301] width 8 height 8
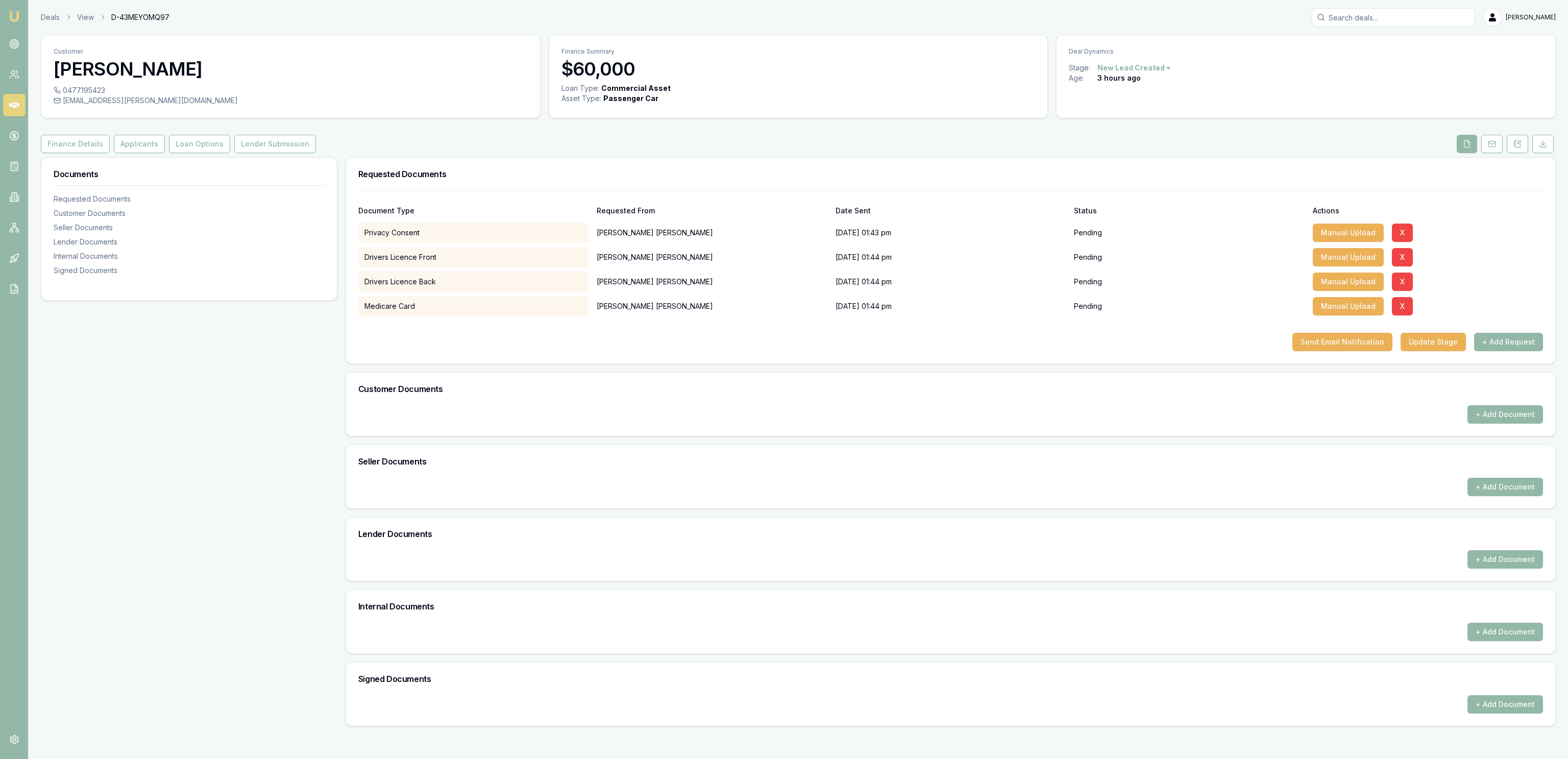
click at [1335, 340] on button "Send Email Notification" at bounding box center [1342, 342] width 100 height 18
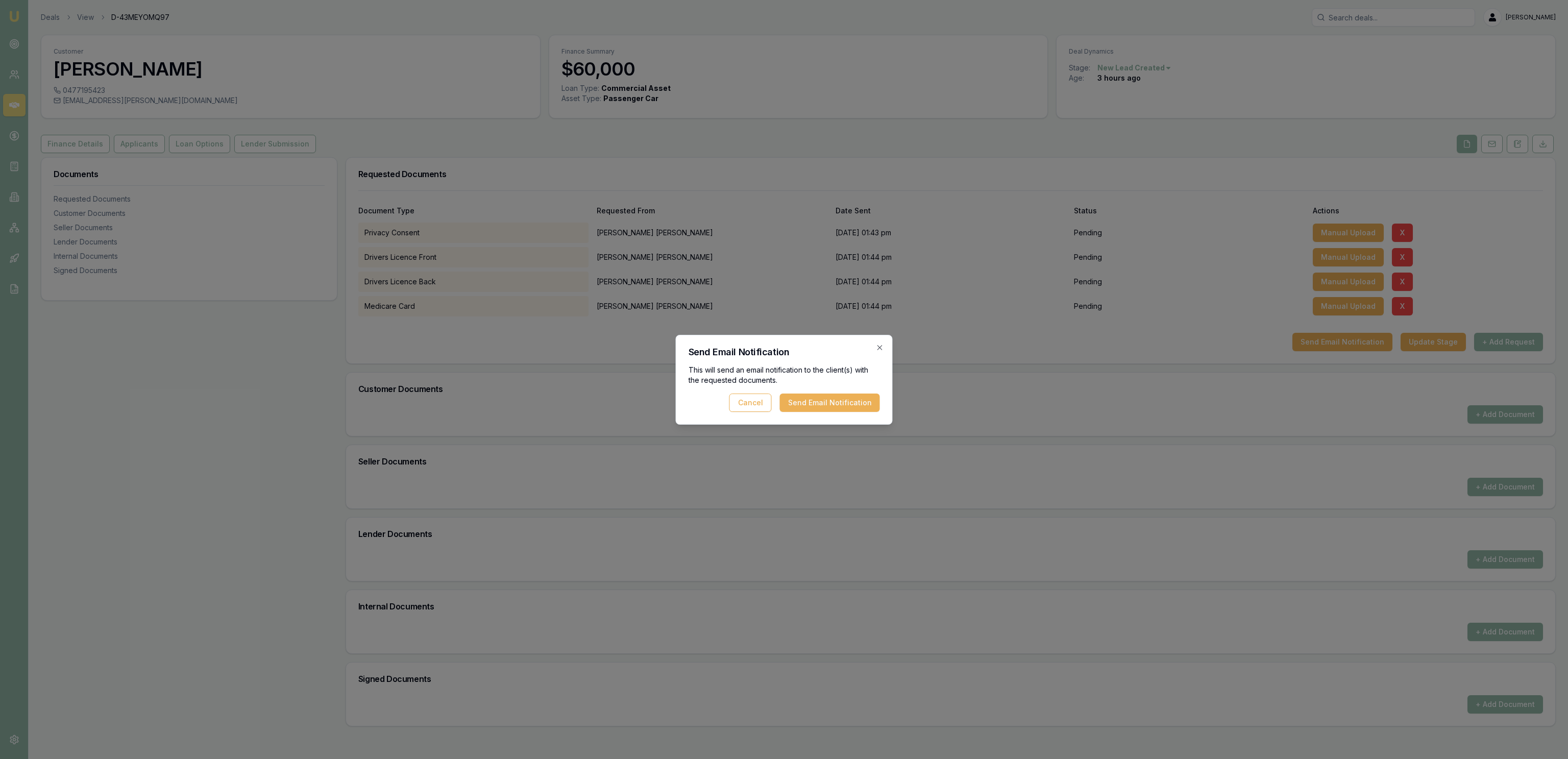
click at [857, 401] on button "Send Email Notification" at bounding box center [830, 403] width 100 height 18
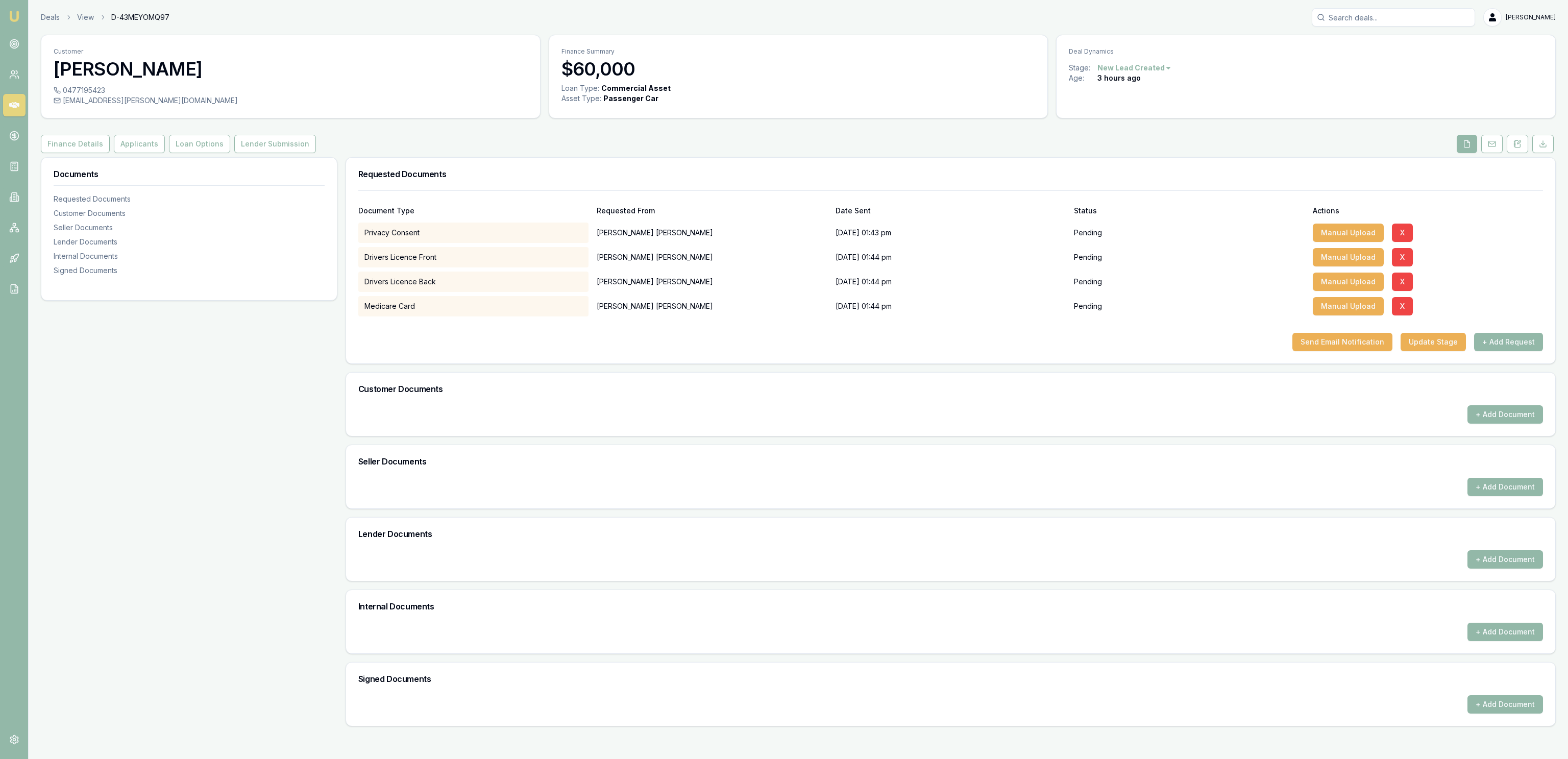
click at [112, 136] on link "Applicants" at bounding box center [139, 144] width 55 height 18
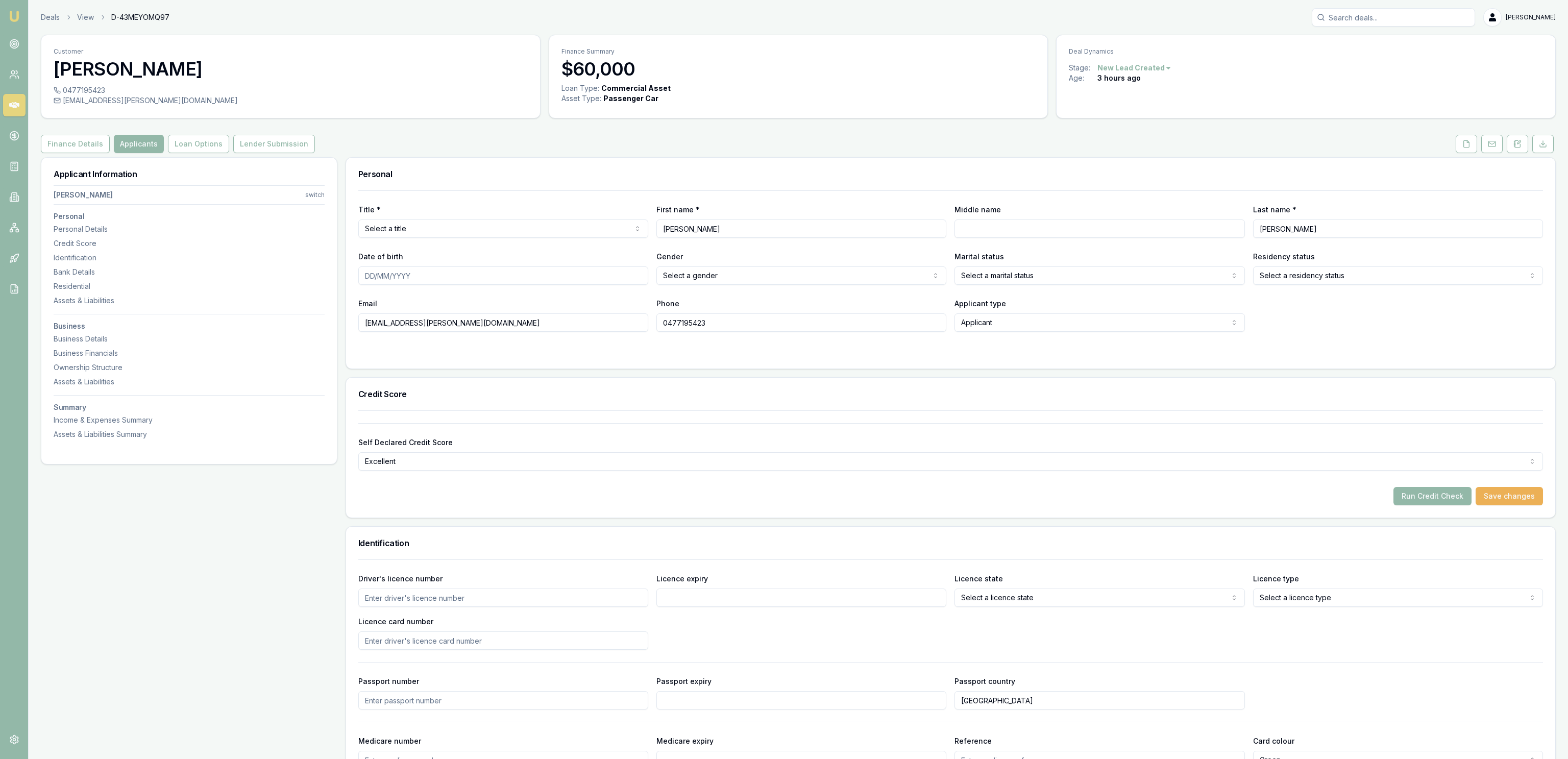
click at [432, 237] on html "Emu Broker Deals View D-43MEYOMQ97 Jackson Fanfulla Toggle Menu Customer Elizab…" at bounding box center [784, 379] width 1568 height 759
click at [435, 185] on html "Emu Broker Deals View D-43MEYOMQ97 Jackson Fanfulla Toggle Menu Customer Elizab…" at bounding box center [784, 379] width 1568 height 759
click at [1472, 144] on button at bounding box center [1466, 144] width 21 height 18
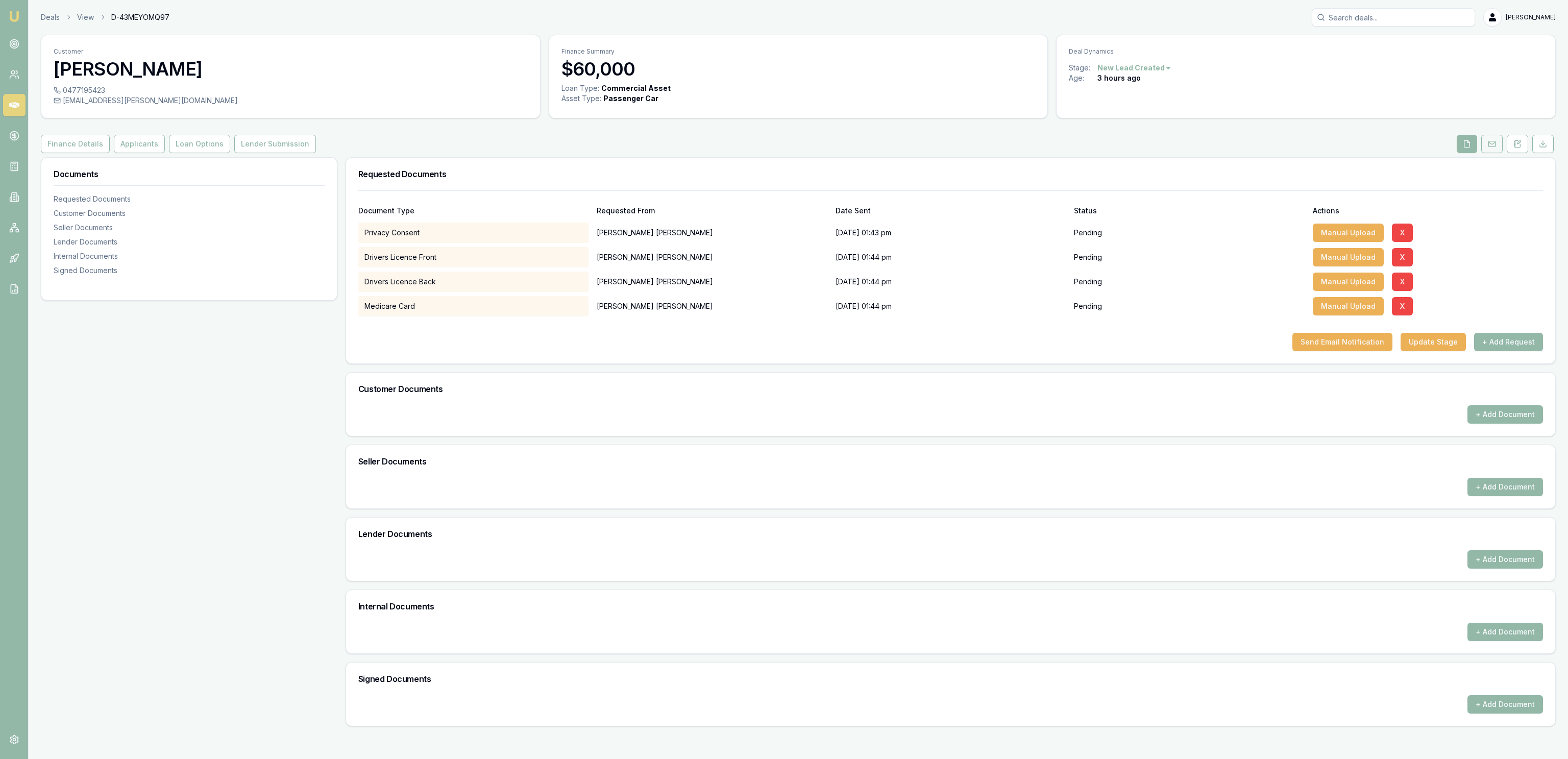
click at [1495, 143] on icon at bounding box center [1491, 144] width 8 height 8
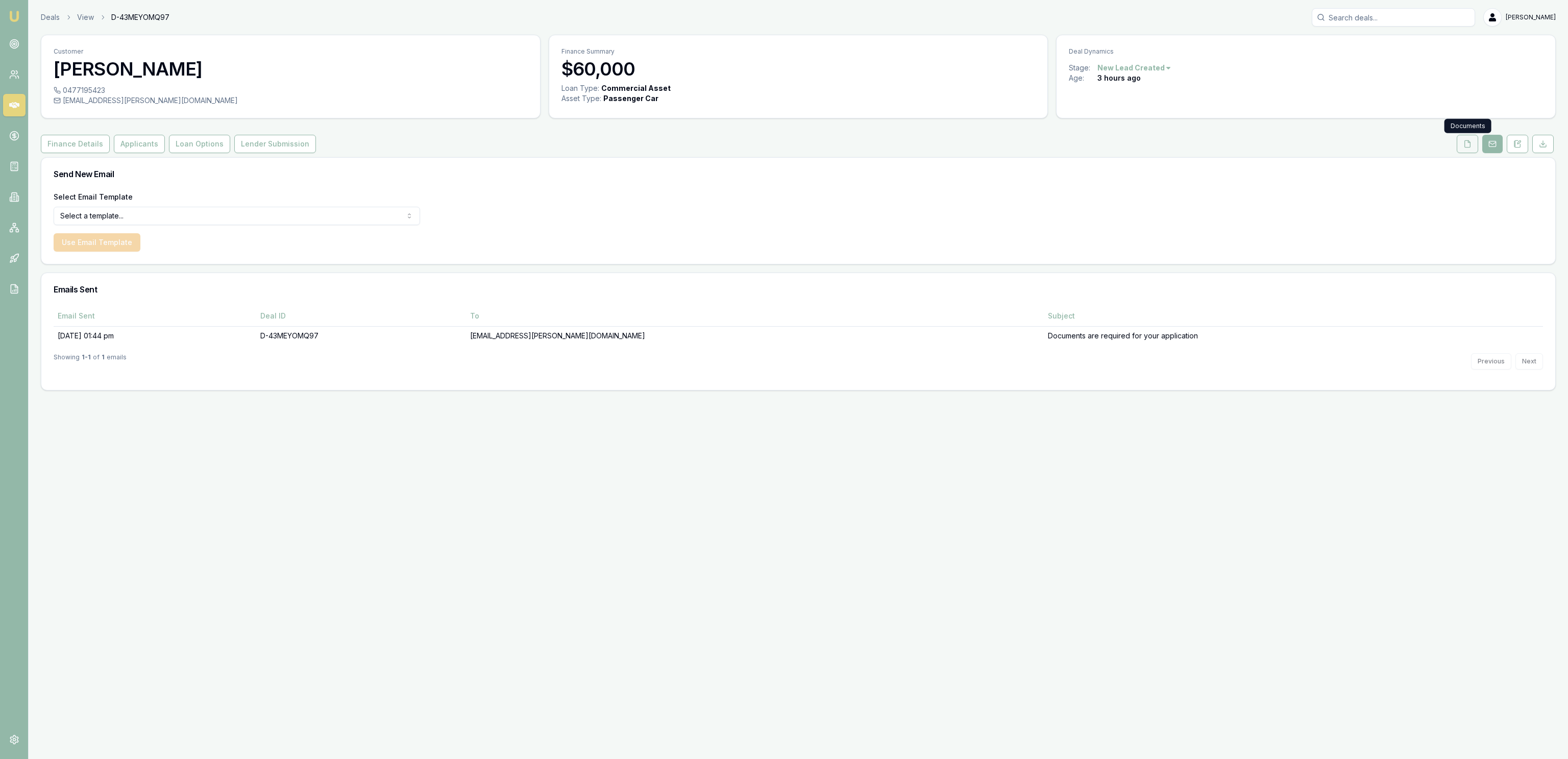
click at [1469, 142] on polyline at bounding box center [1469, 141] width 2 height 2
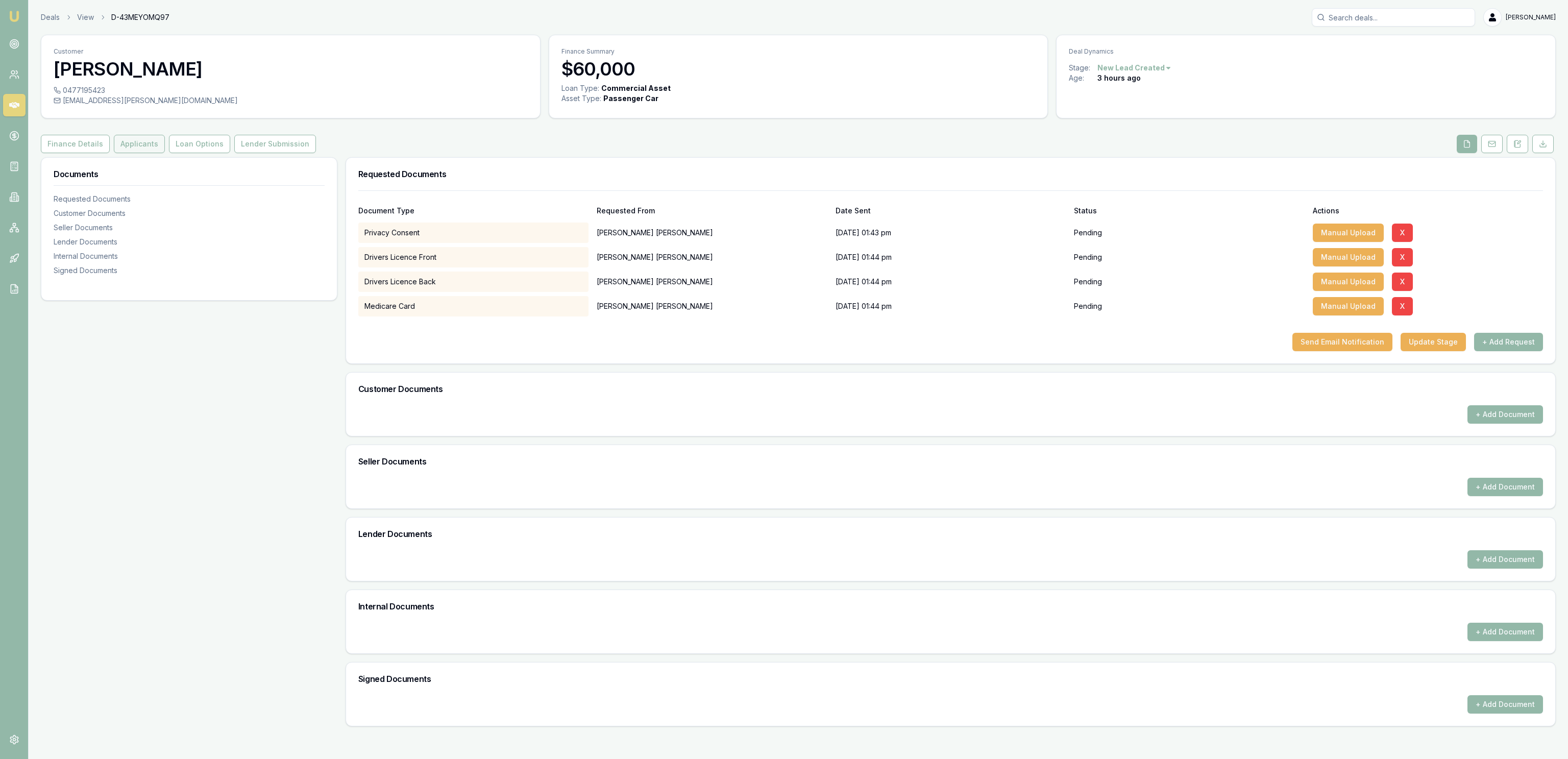
click at [147, 148] on button "Applicants" at bounding box center [139, 144] width 51 height 18
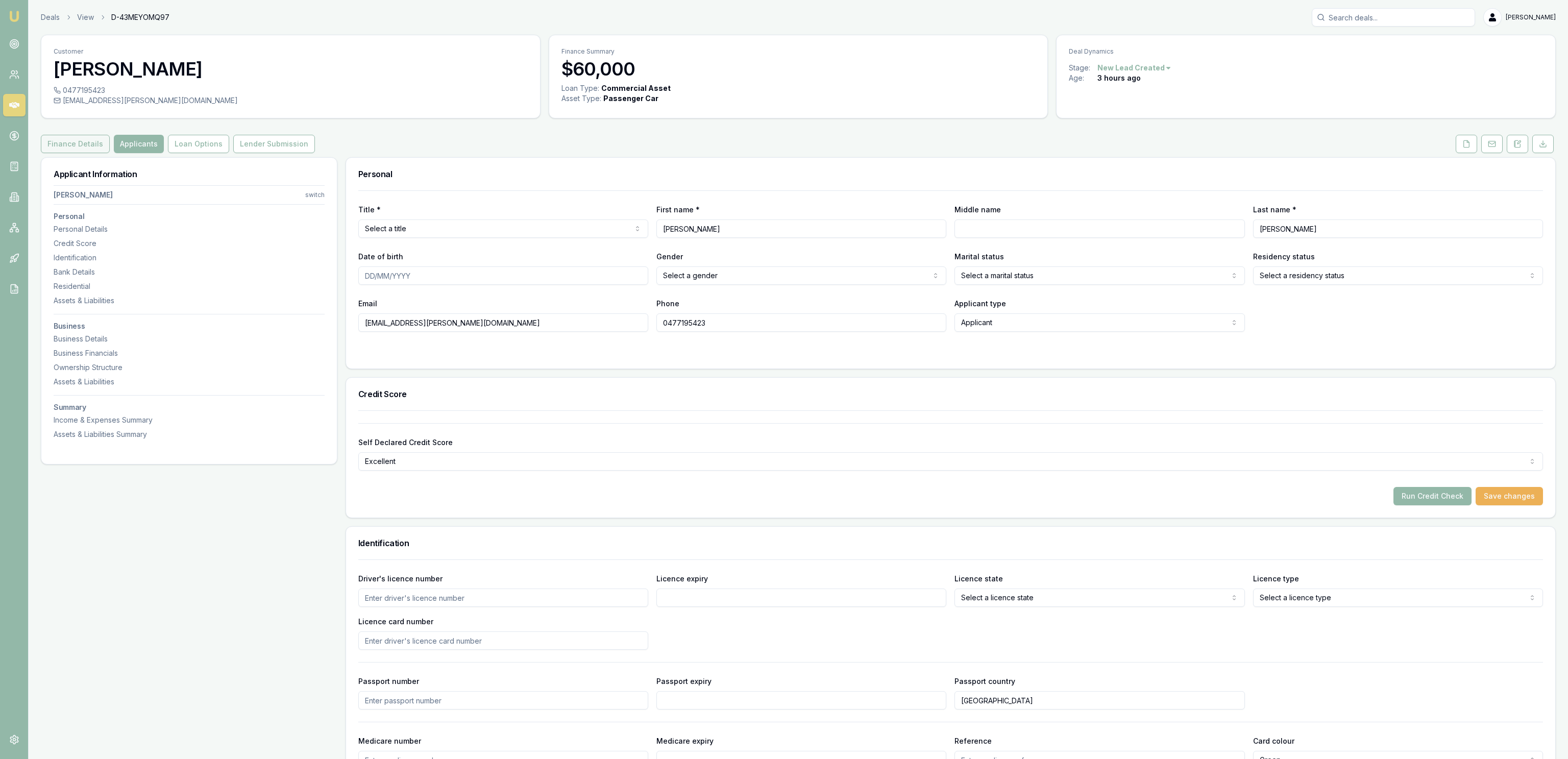
click at [65, 147] on button "Finance Details" at bounding box center [75, 144] width 69 height 18
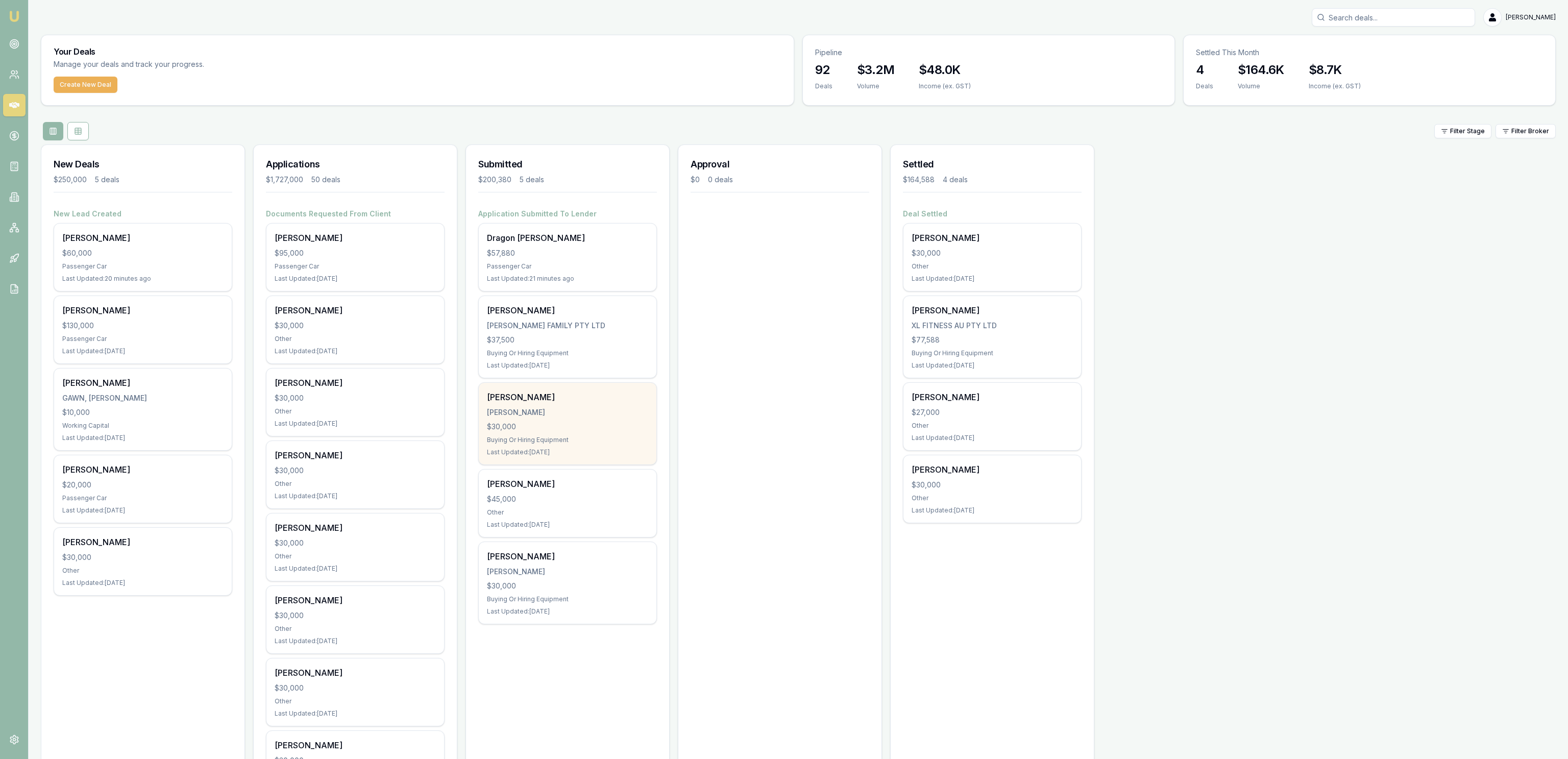
click at [596, 410] on div "[PERSON_NAME]" at bounding box center [567, 412] width 161 height 10
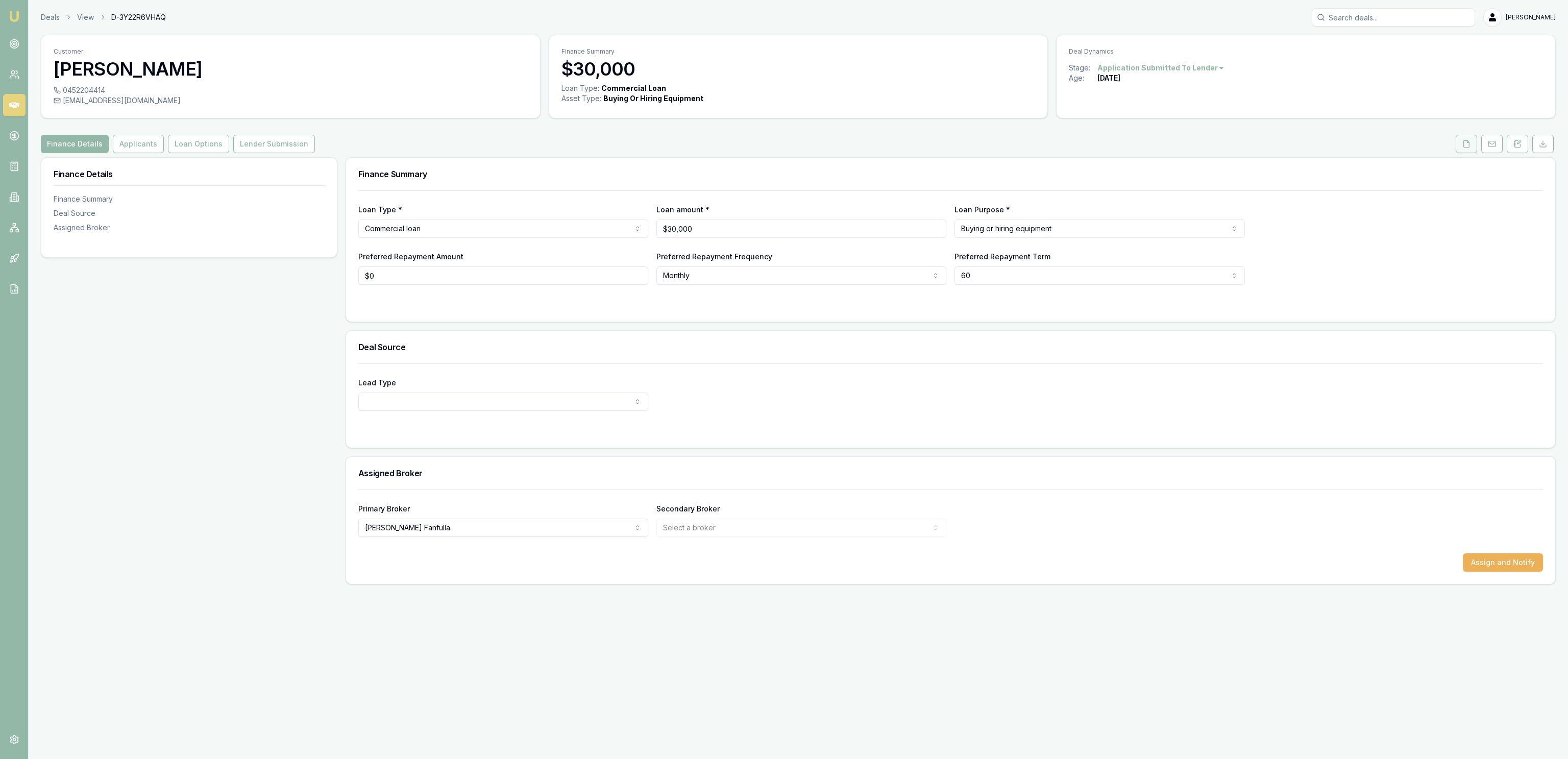
click at [1467, 152] on button at bounding box center [1466, 144] width 21 height 18
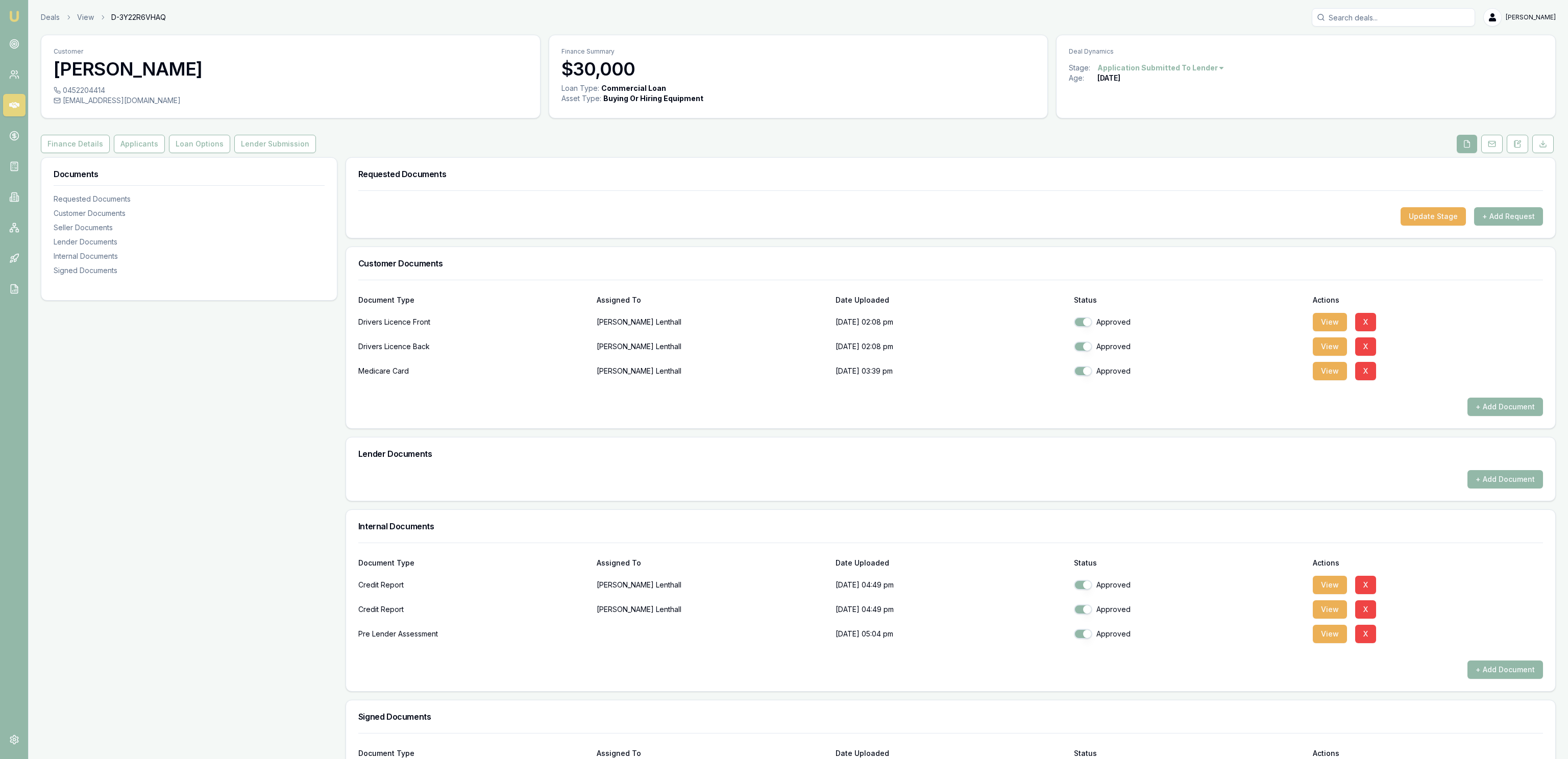
scroll to position [55, 0]
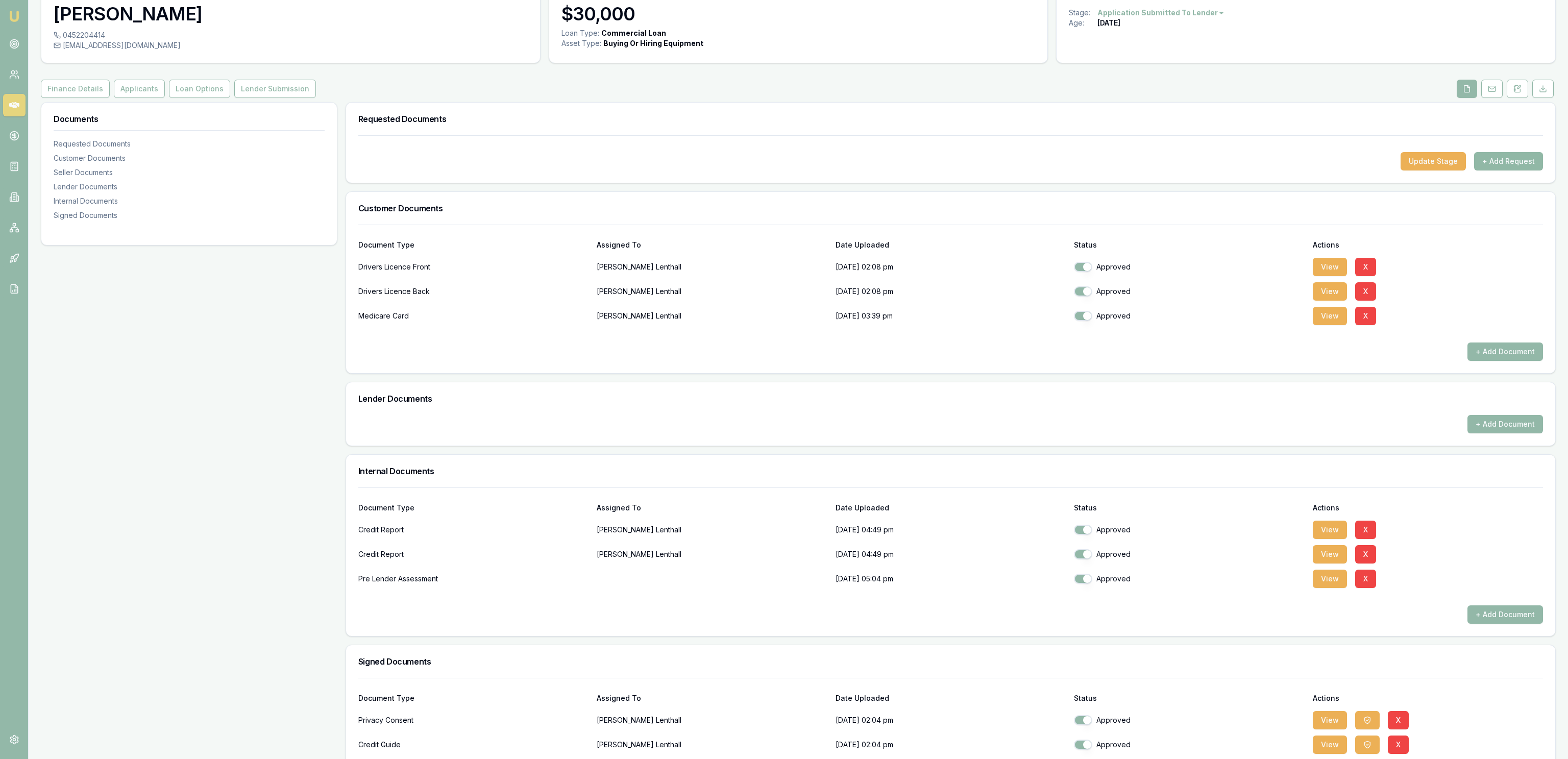
click at [1520, 169] on button "+ Add Request" at bounding box center [1508, 161] width 69 height 18
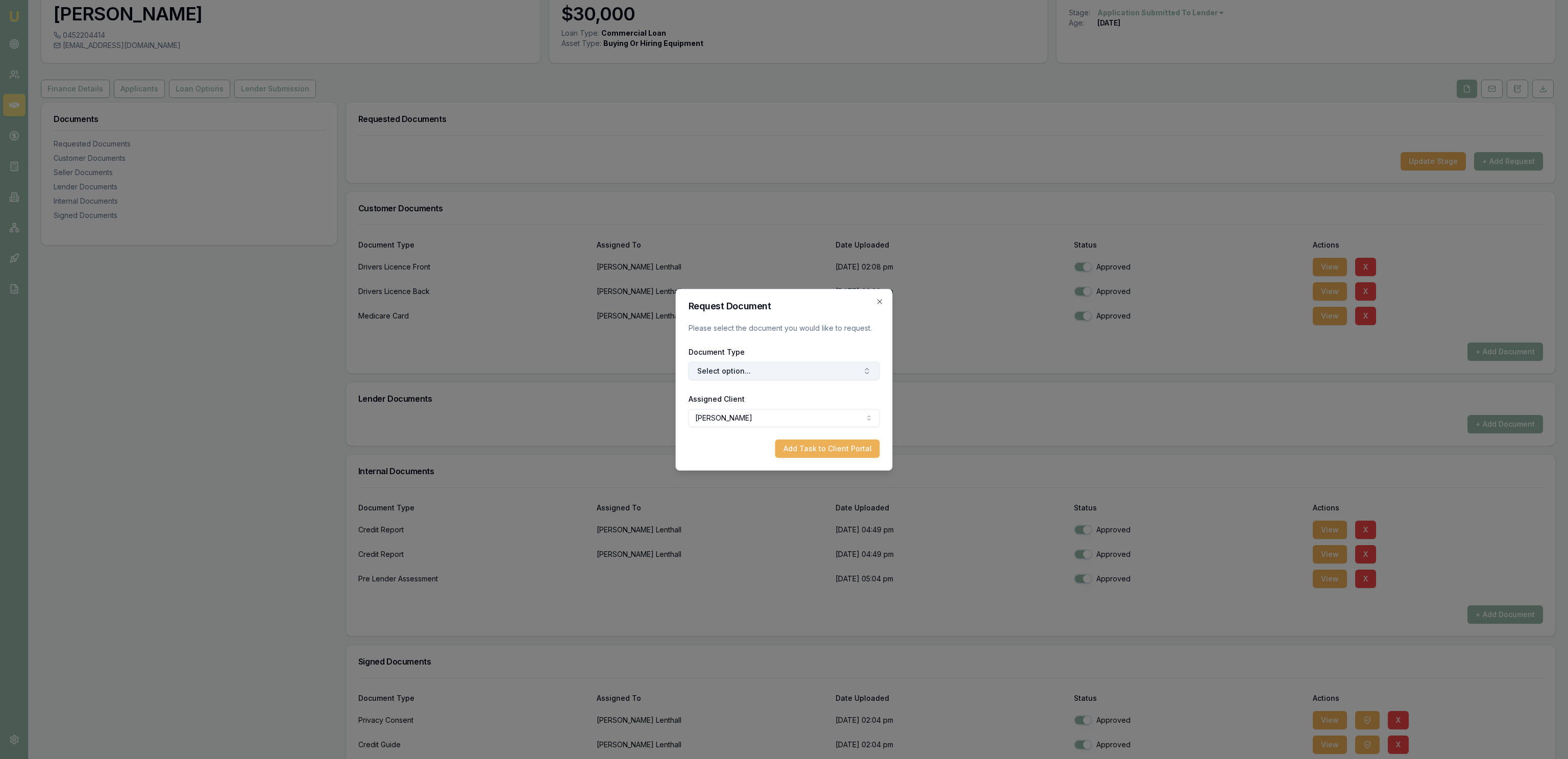
click at [849, 377] on button "Select option..." at bounding box center [784, 371] width 191 height 18
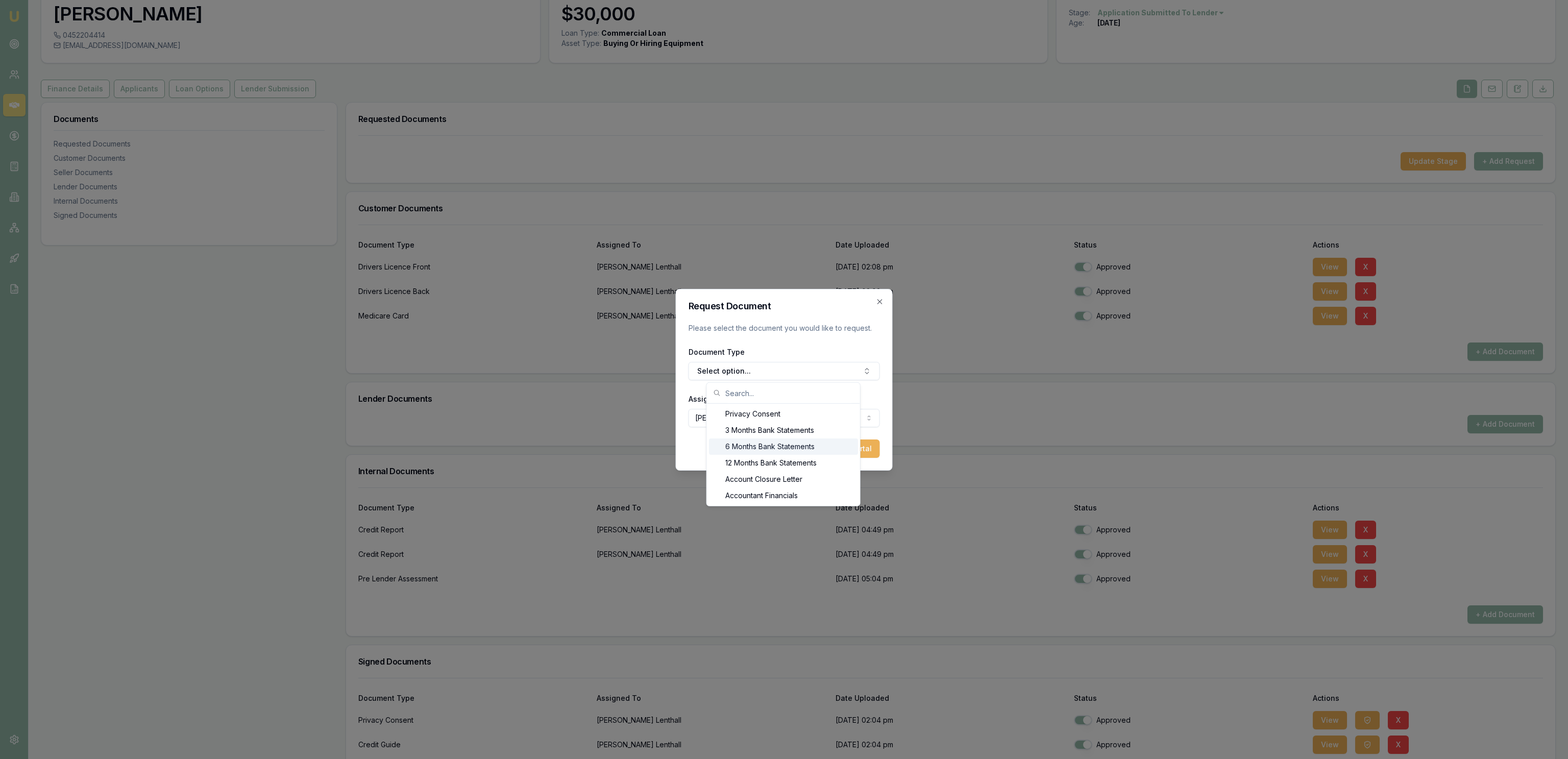
click at [815, 439] on div "6 Months Bank Statements" at bounding box center [783, 446] width 149 height 16
click at [855, 463] on div "Request Document Please select the document you would like to request. Document…" at bounding box center [784, 380] width 217 height 182
drag, startPoint x: 852, startPoint y: 459, endPoint x: 847, endPoint y: 451, distance: 9.4
click at [853, 459] on div "Request Document Please select the document you would like to request. Document…" at bounding box center [784, 380] width 217 height 182
click at [847, 451] on button "Add Task to Client Portal" at bounding box center [828, 449] width 105 height 18
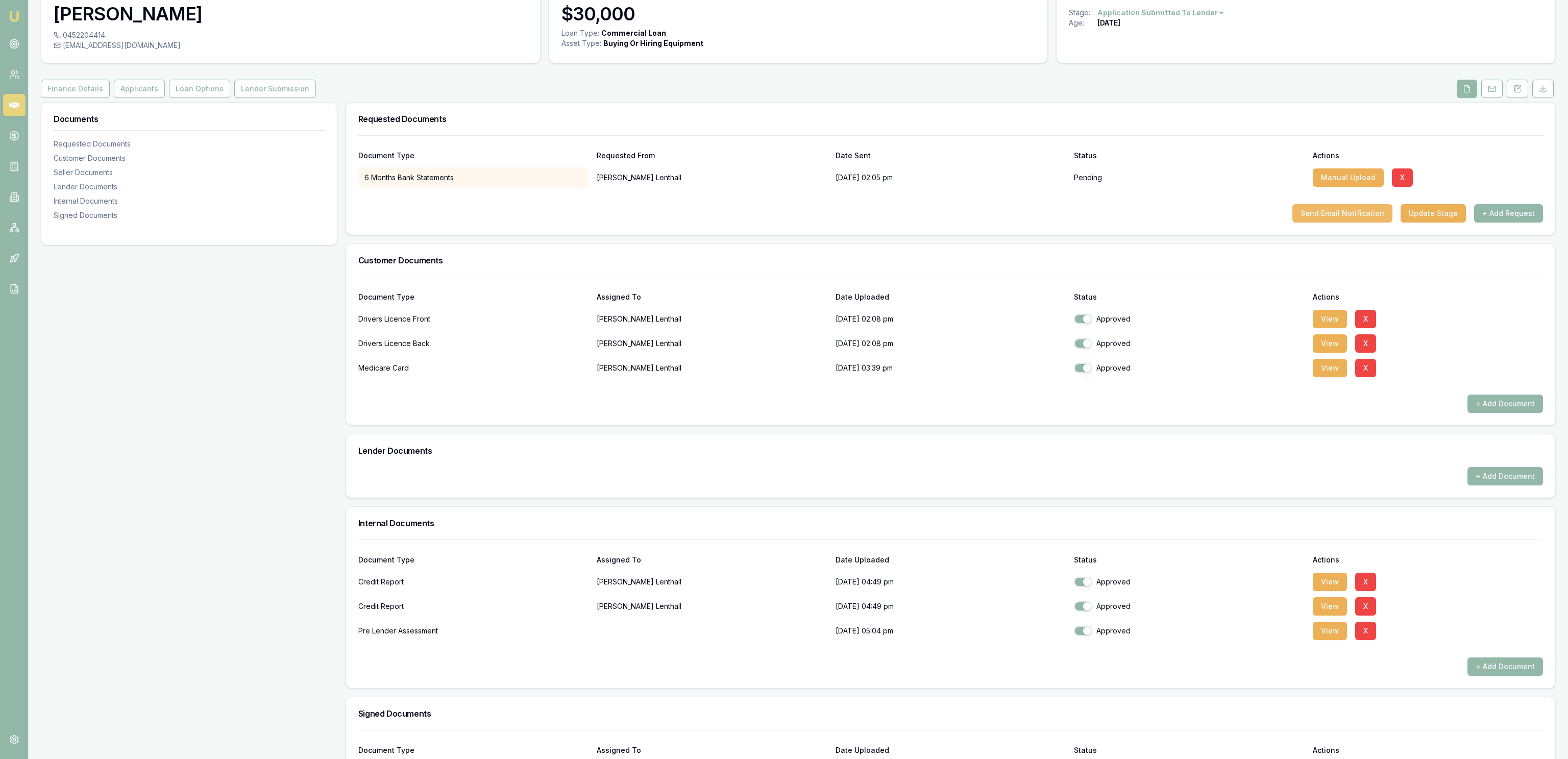
click at [1393, 215] on button "Send Email Notification" at bounding box center [1342, 213] width 100 height 18
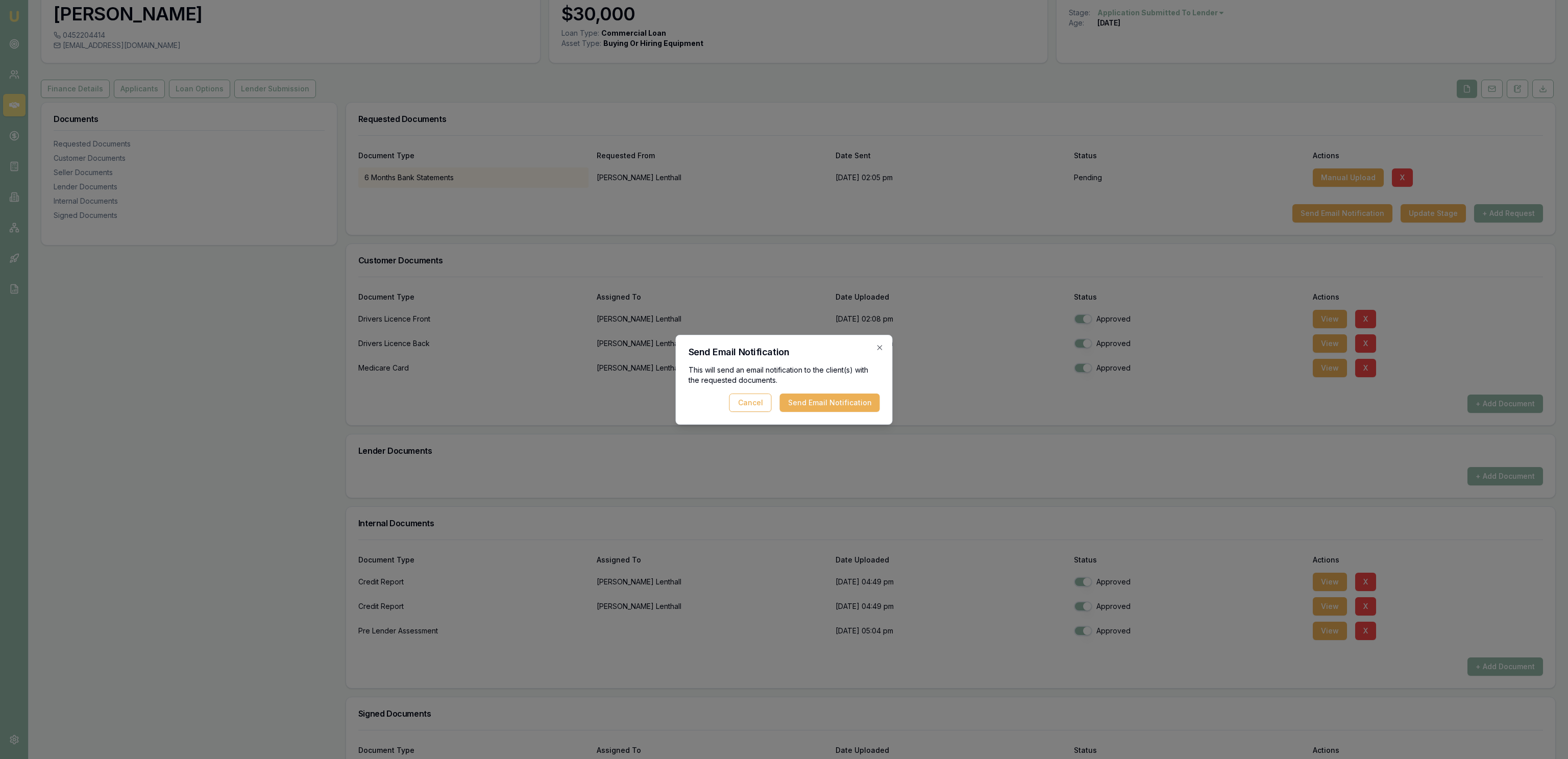
click at [852, 406] on button "Send Email Notification" at bounding box center [830, 403] width 100 height 18
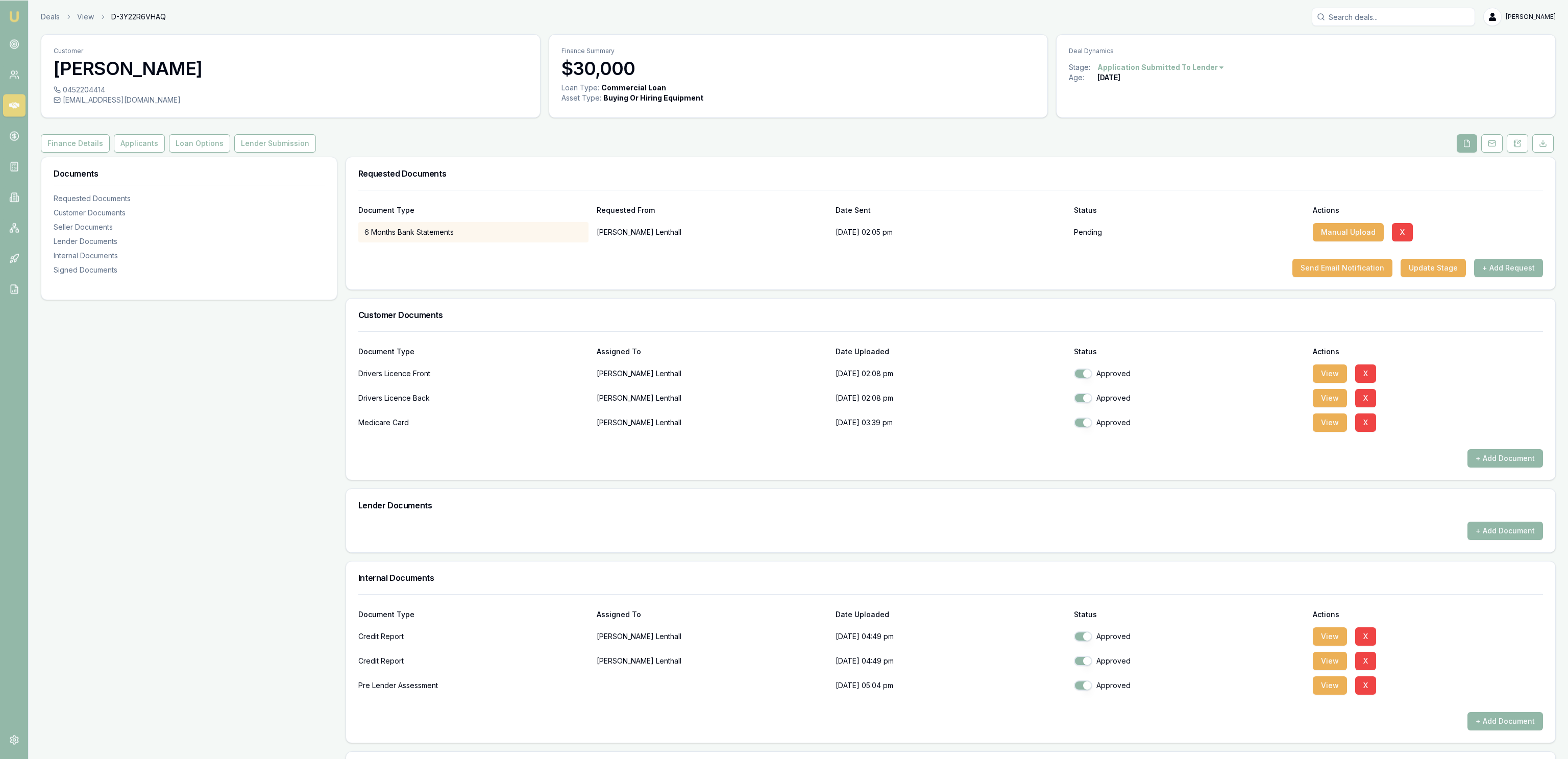
scroll to position [0, 0]
click at [55, 16] on link "Deals" at bounding box center [50, 17] width 19 height 10
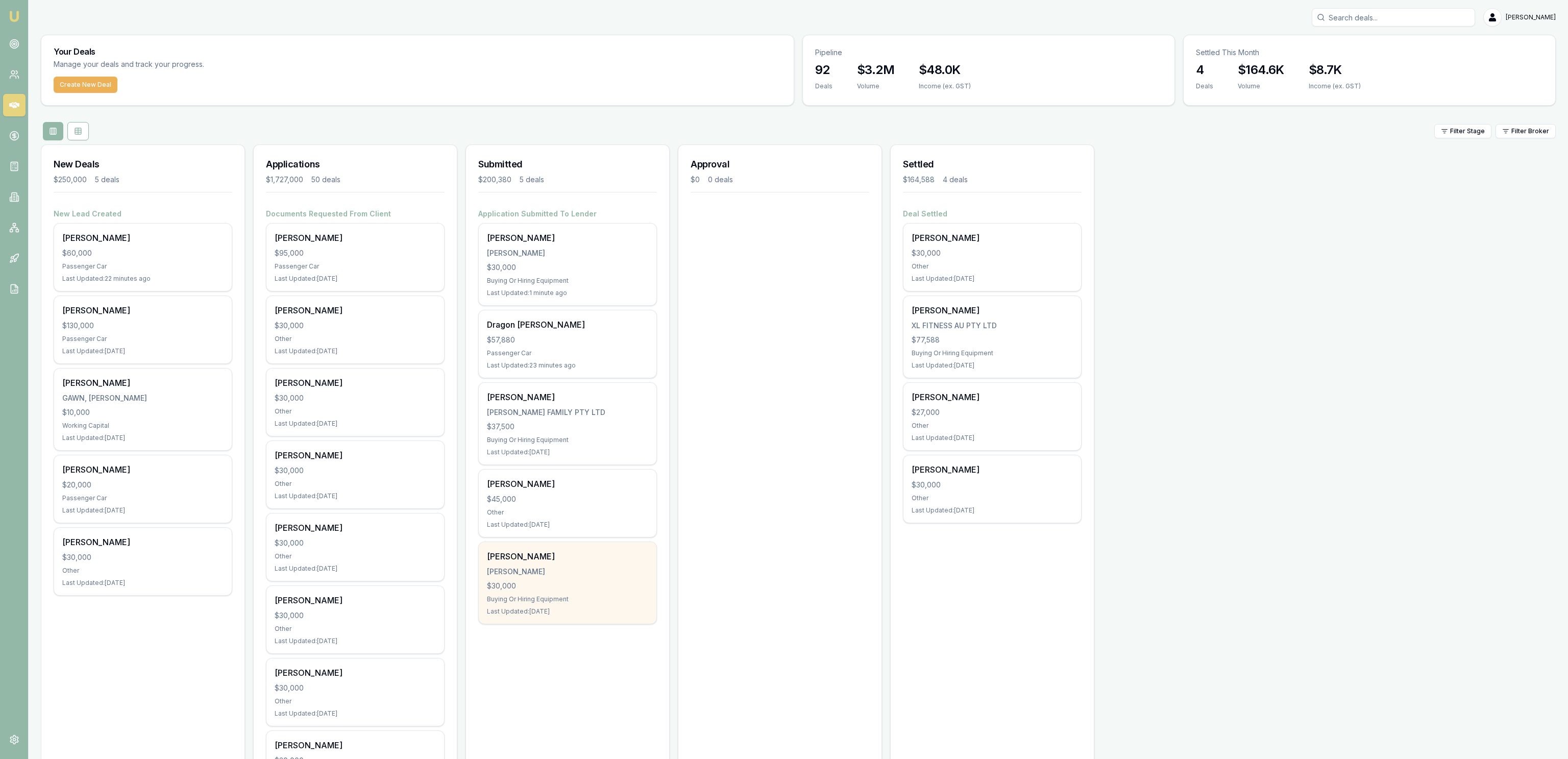
click at [618, 579] on div "[PERSON_NAME] [PERSON_NAME] $30,000 Buying Or Hiring Equipment Last Updated: [D…" at bounding box center [568, 583] width 178 height 82
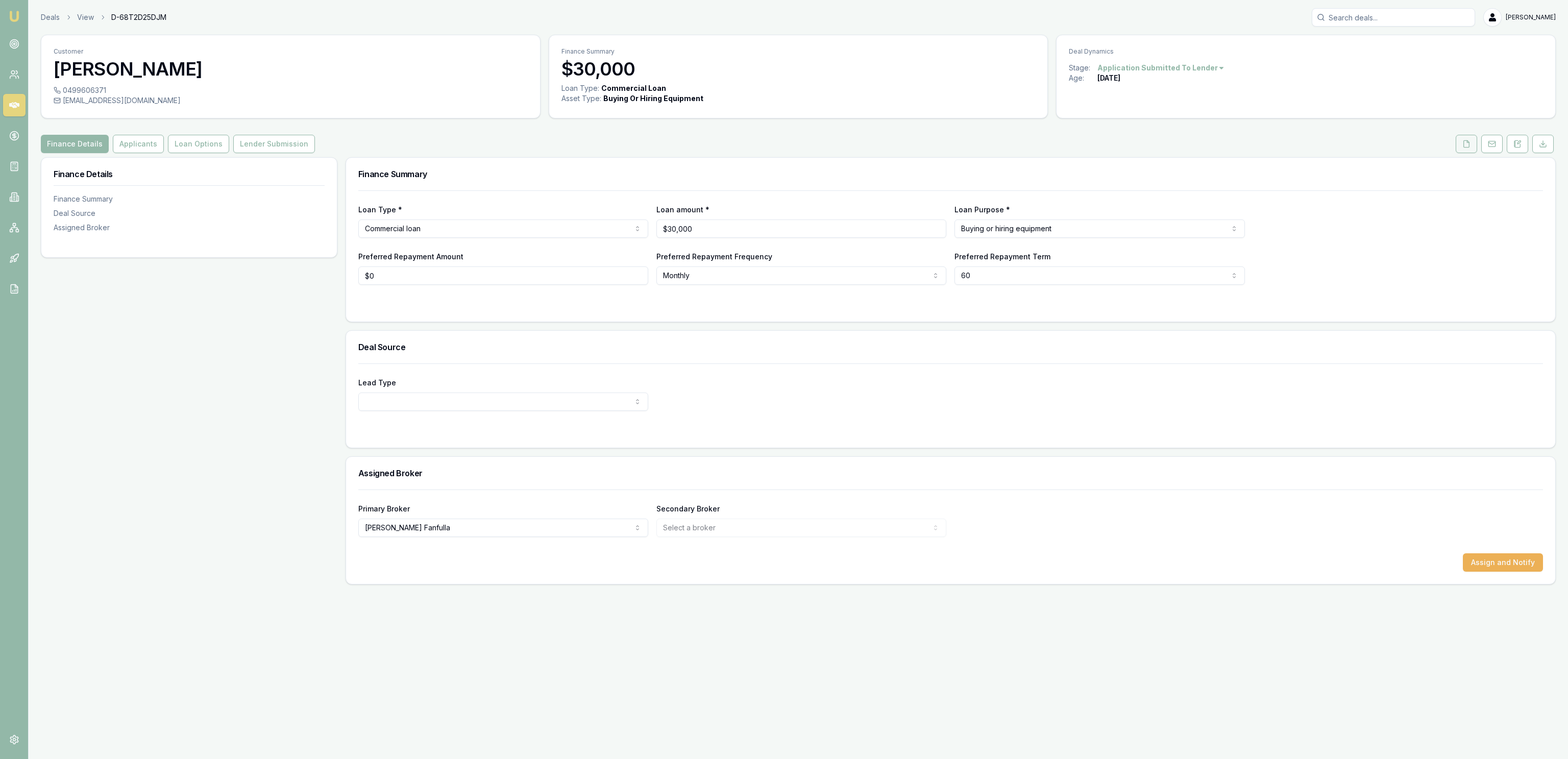
click at [1464, 144] on icon at bounding box center [1466, 144] width 5 height 7
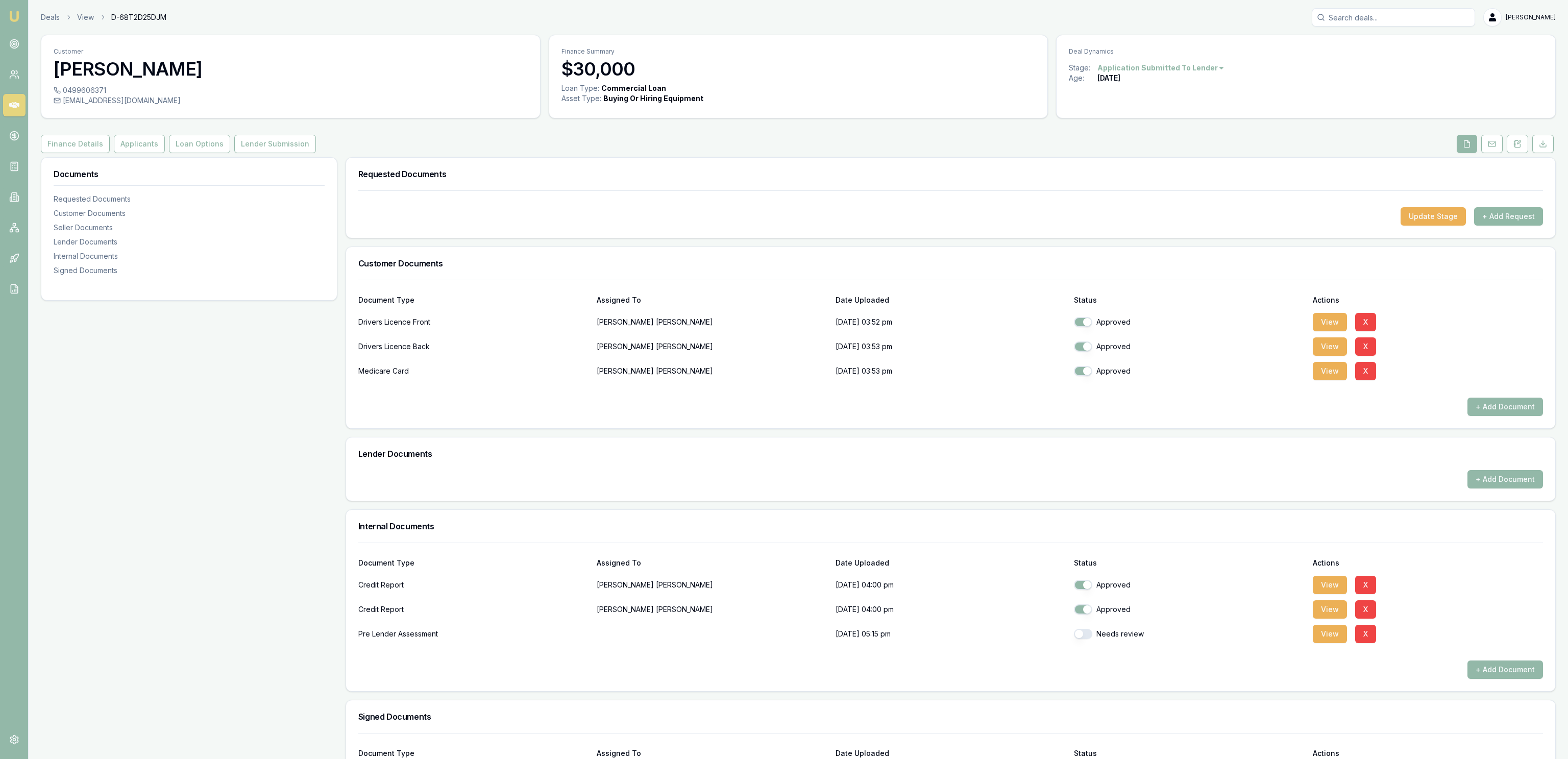
click at [1484, 224] on button "+ Add Request" at bounding box center [1508, 216] width 69 height 18
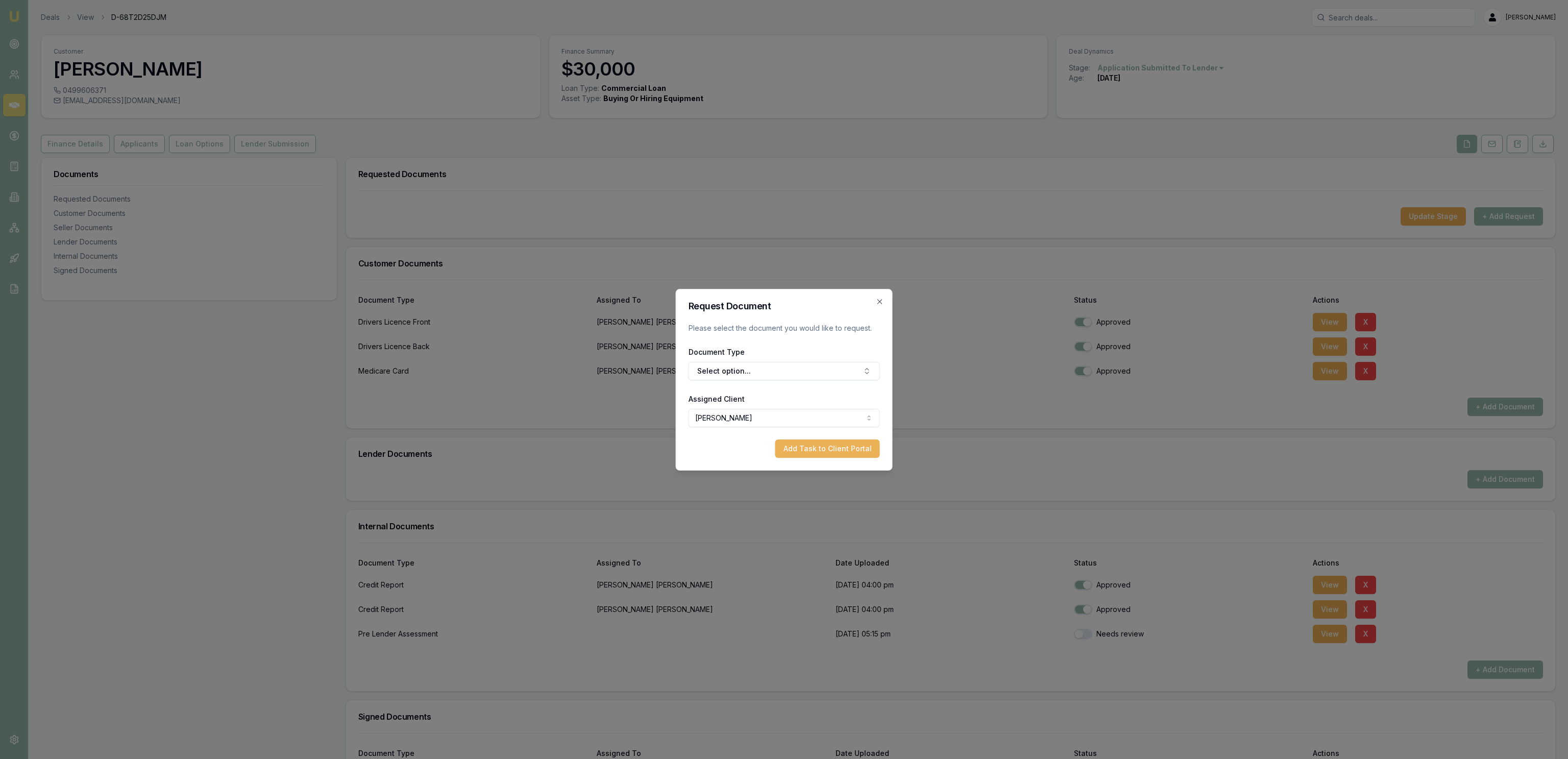
click at [809, 380] on form "Request Document Please select the document you would like to request. Document…" at bounding box center [784, 380] width 191 height 156
click at [797, 379] on button "Select option..." at bounding box center [784, 371] width 191 height 18
click at [763, 447] on div "6 Months Bank Statements" at bounding box center [783, 446] width 149 height 16
drag, startPoint x: 802, startPoint y: 441, endPoint x: 795, endPoint y: 438, distance: 7.6
click at [800, 441] on button "Add Task to Client Portal" at bounding box center [828, 449] width 105 height 18
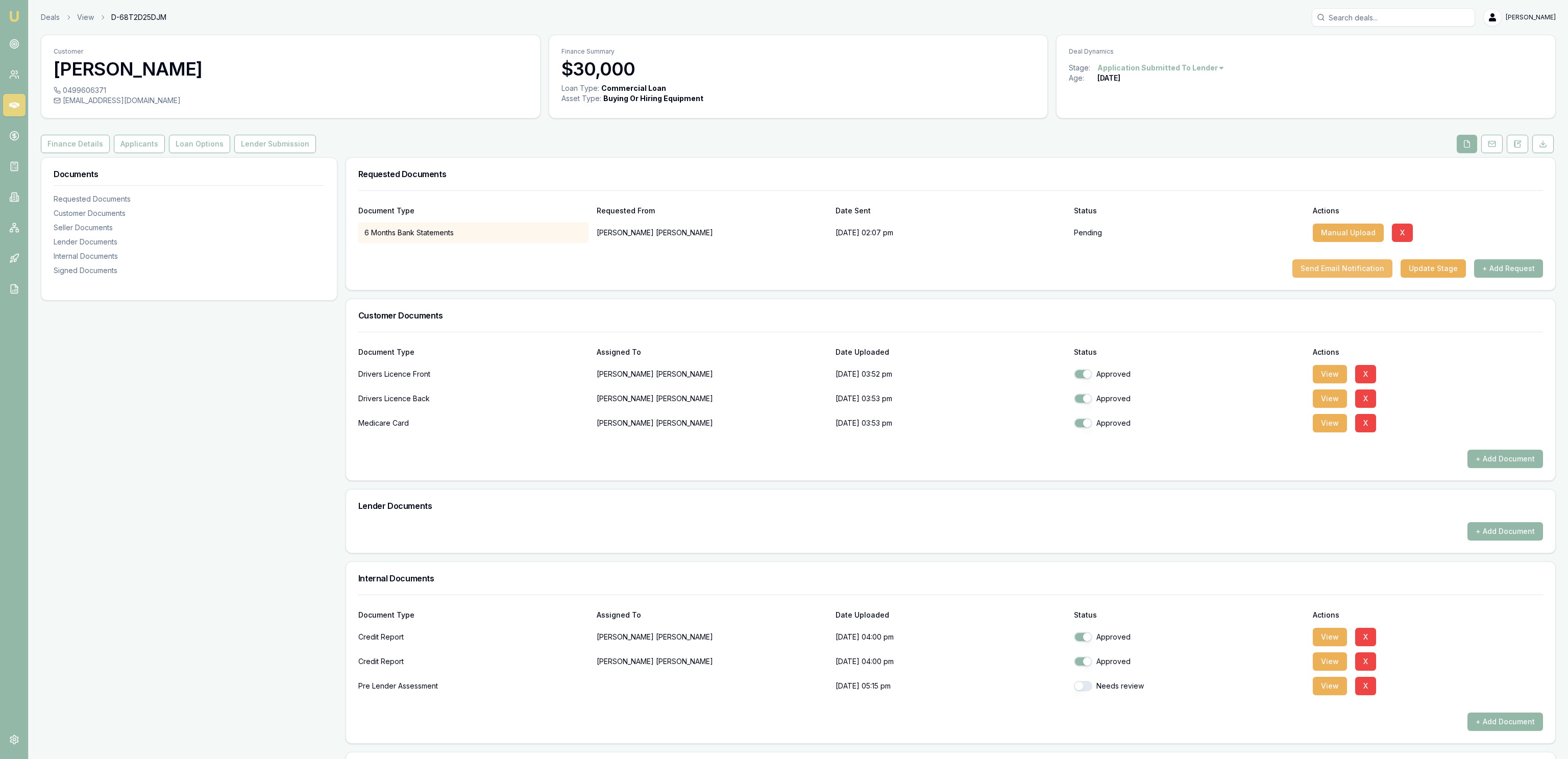
click at [1342, 268] on button "Send Email Notification" at bounding box center [1342, 268] width 100 height 18
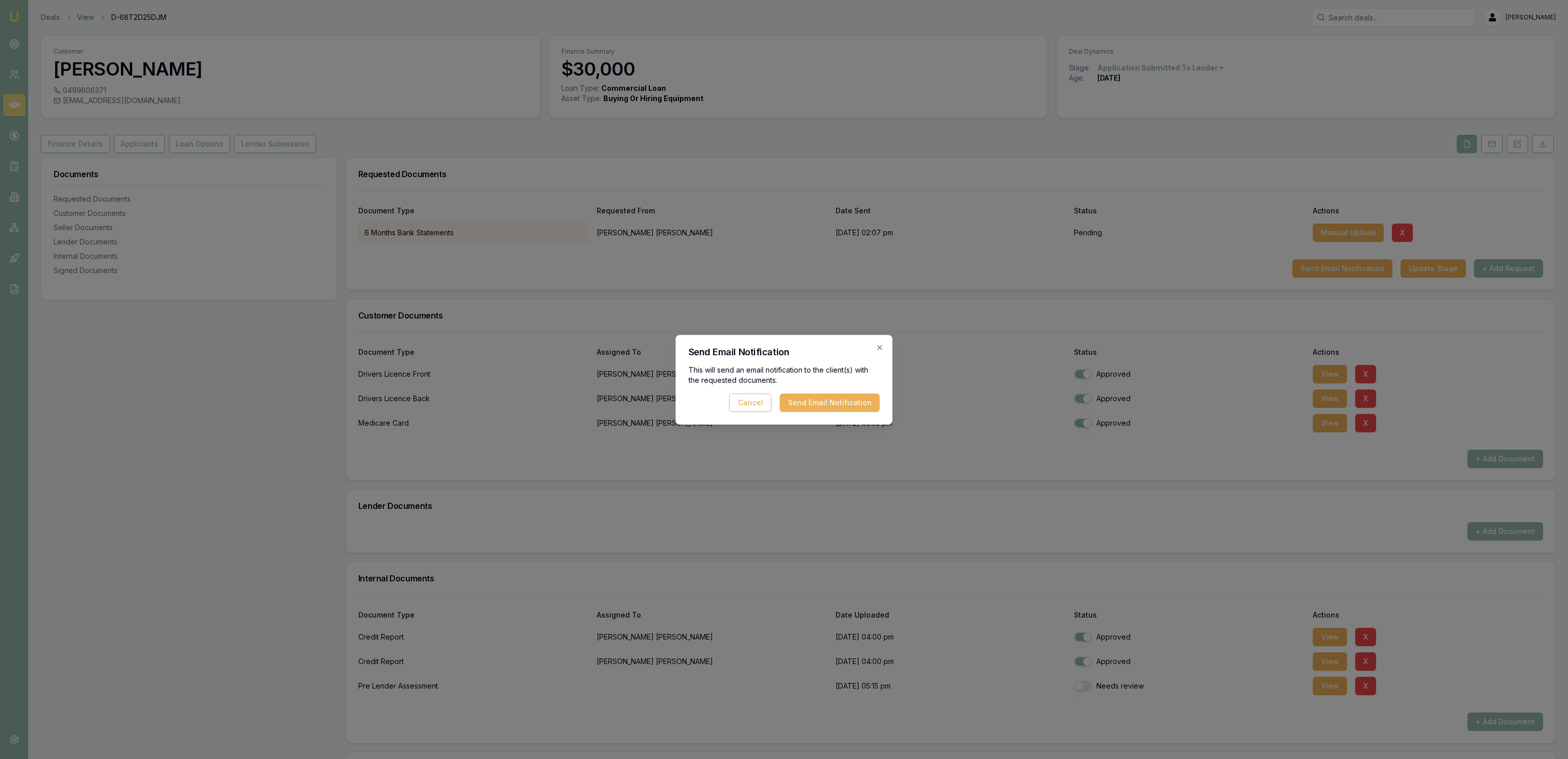
click at [817, 413] on div "Send Email Notification This will send an email notification to the client(s) w…" at bounding box center [784, 380] width 217 height 90
click at [819, 410] on button "Send Email Notification" at bounding box center [830, 403] width 100 height 18
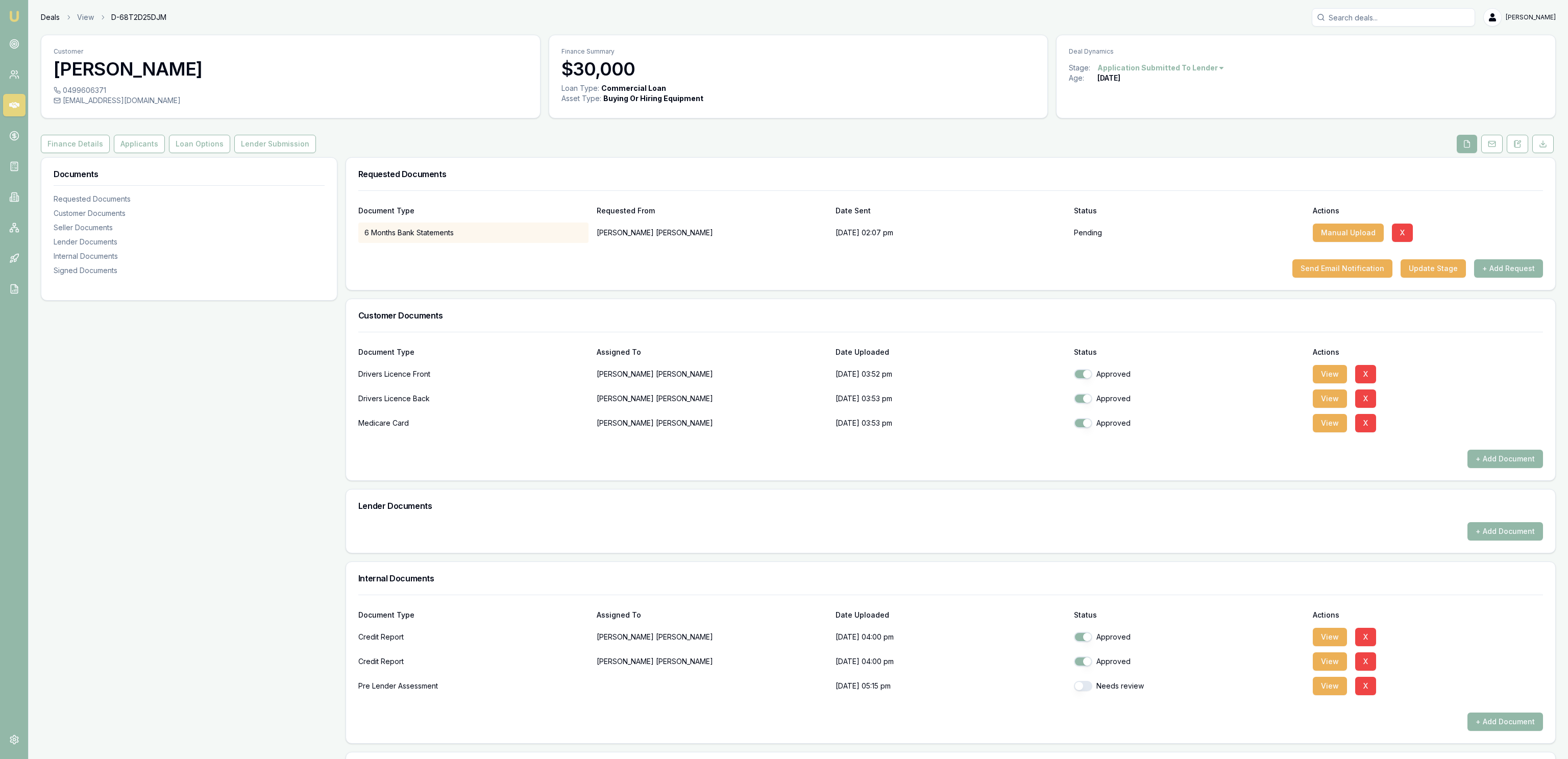
click at [52, 19] on link "Deals" at bounding box center [50, 17] width 19 height 10
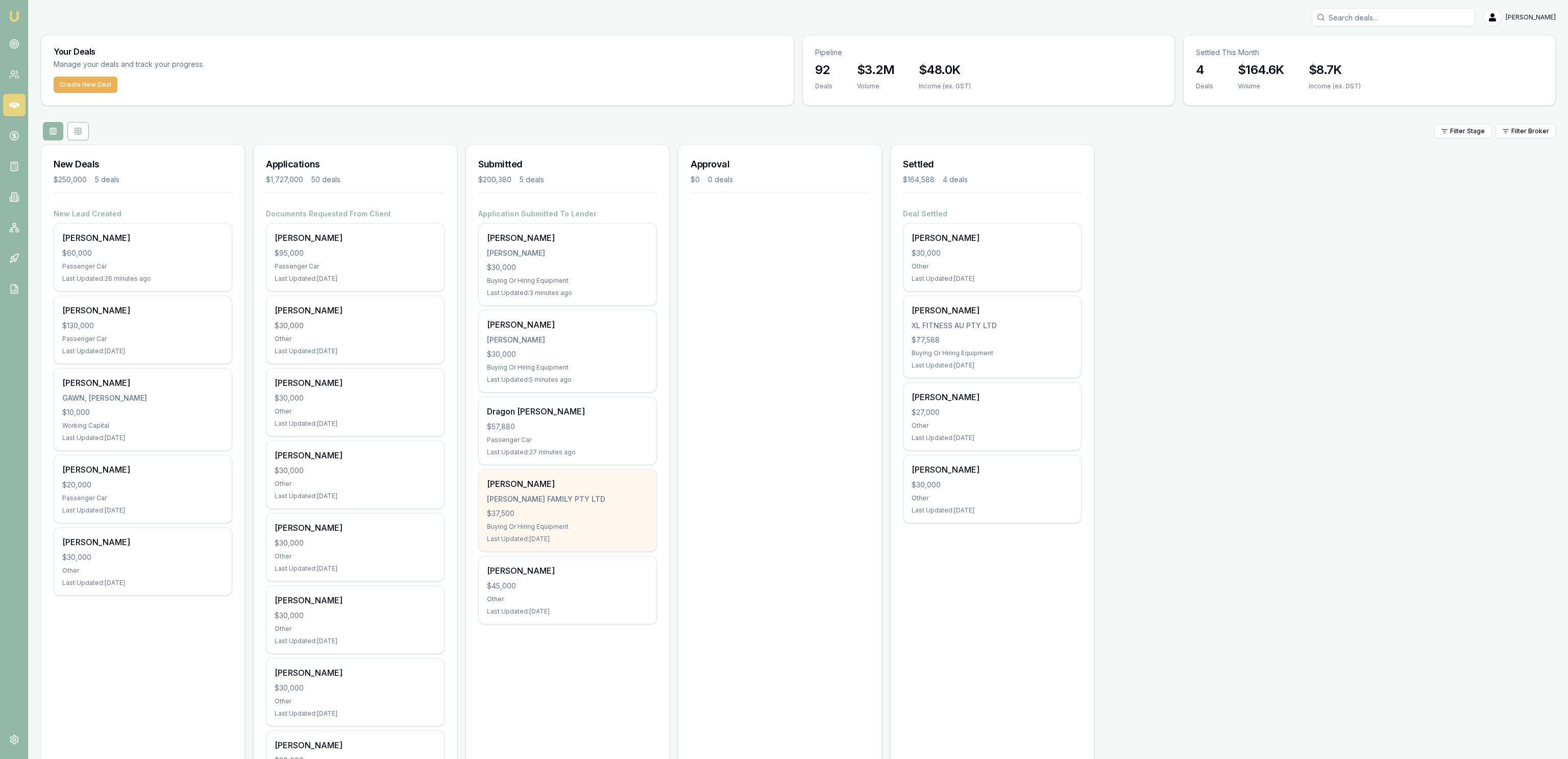
click at [598, 520] on div "[PERSON_NAME] [PERSON_NAME] FAMILY PTY LTD $37,500 Buying Or Hiring Equipment L…" at bounding box center [568, 510] width 178 height 82
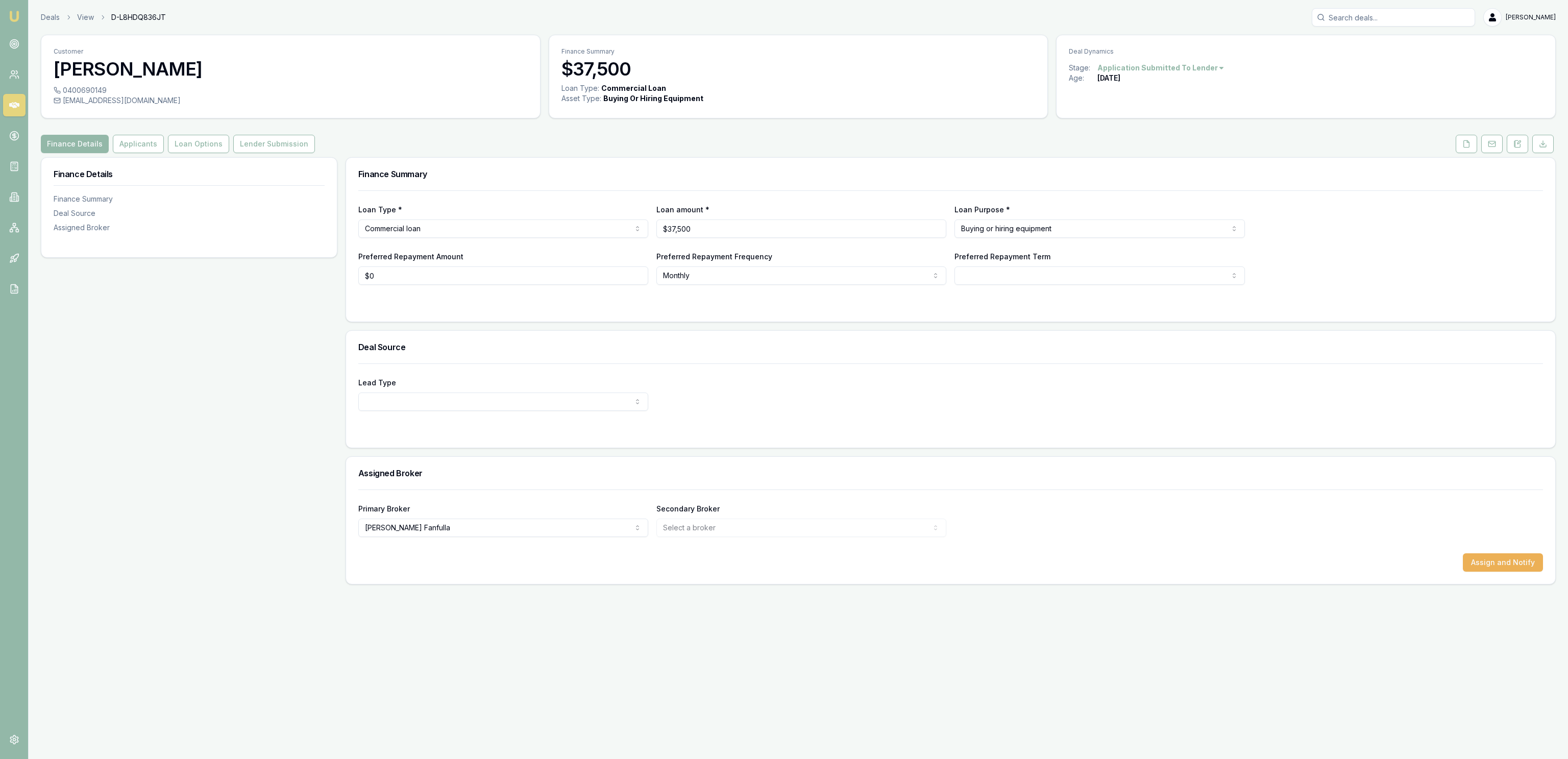
click at [114, 156] on div "Customer [PERSON_NAME] 0400690149 [EMAIL_ADDRESS][DOMAIN_NAME] Finance Summary …" at bounding box center [798, 309] width 1515 height 550
click at [122, 138] on button "Applicants" at bounding box center [138, 144] width 51 height 18
